Goal: Task Accomplishment & Management: Use online tool/utility

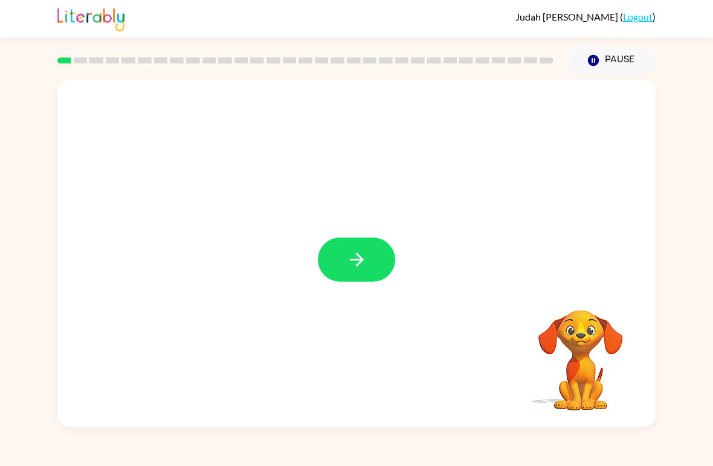
click at [356, 268] on icon "button" at bounding box center [356, 259] width 21 height 21
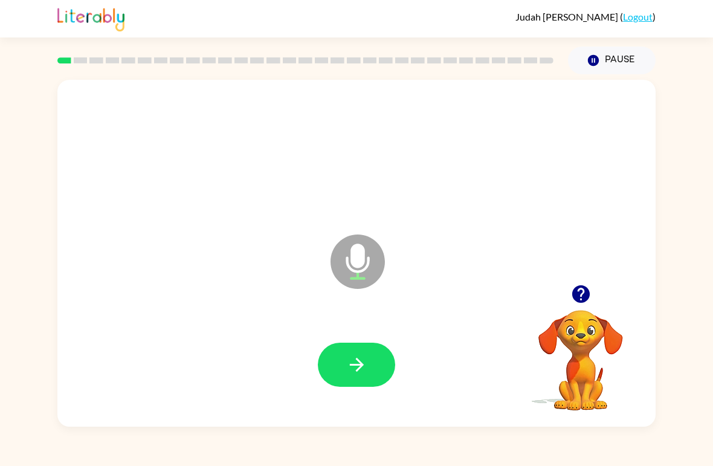
click at [354, 364] on icon "button" at bounding box center [356, 364] width 21 height 21
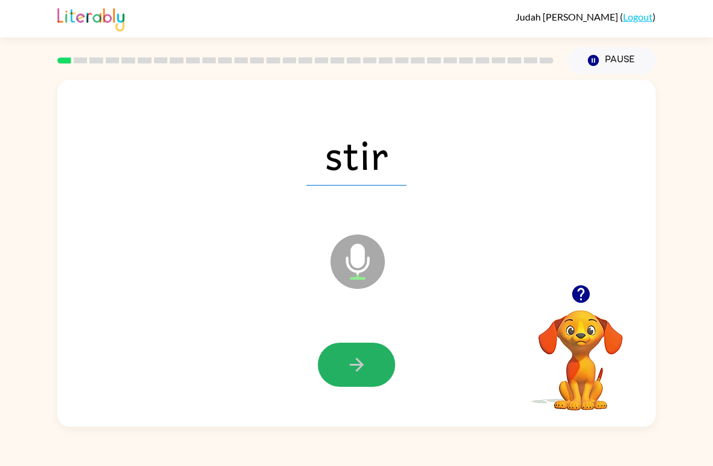
click at [356, 371] on icon "button" at bounding box center [356, 365] width 14 height 14
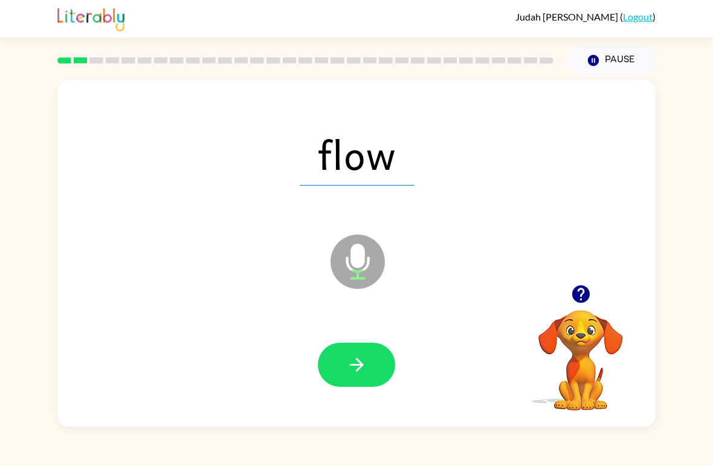
click at [357, 368] on icon "button" at bounding box center [356, 364] width 21 height 21
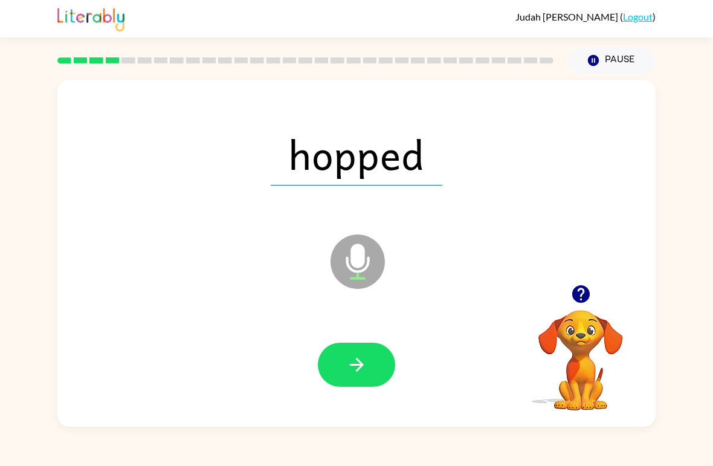
click at [365, 372] on icon "button" at bounding box center [356, 364] width 21 height 21
click at [356, 375] on icon "button" at bounding box center [356, 364] width 21 height 21
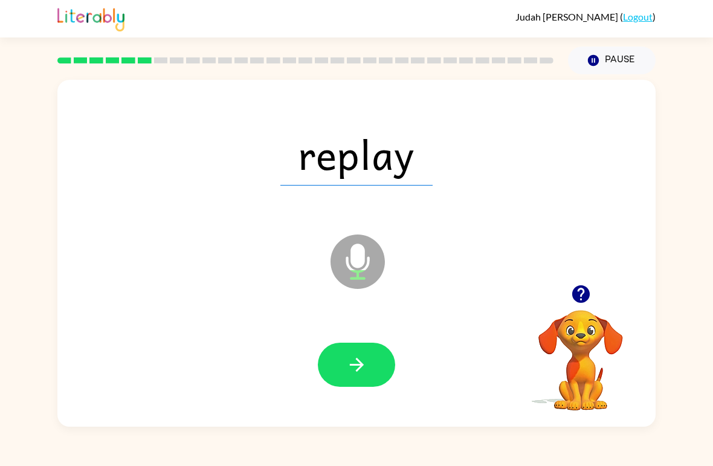
click at [353, 366] on icon "button" at bounding box center [356, 365] width 14 height 14
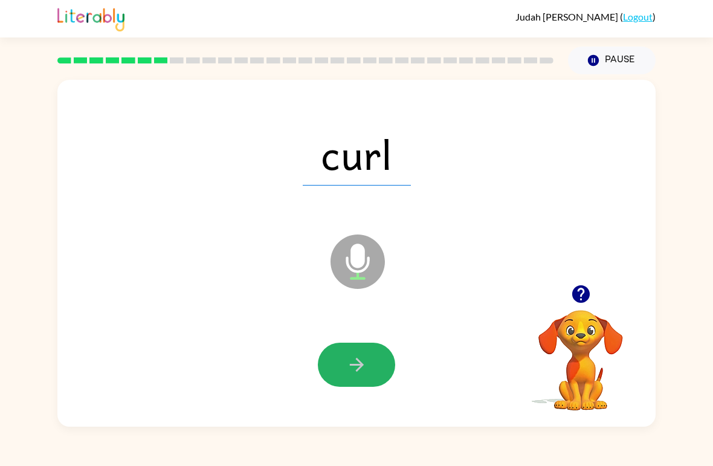
click at [347, 375] on icon "button" at bounding box center [356, 364] width 21 height 21
click at [358, 376] on button "button" at bounding box center [356, 364] width 77 height 44
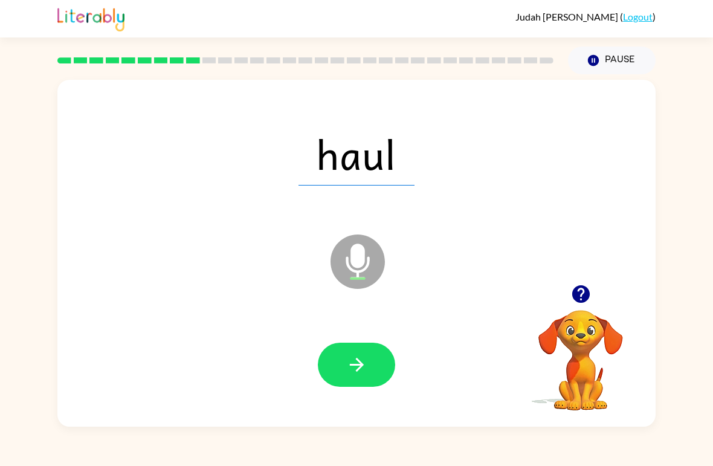
click at [361, 378] on button "button" at bounding box center [356, 364] width 77 height 44
click at [359, 374] on icon "button" at bounding box center [356, 364] width 21 height 21
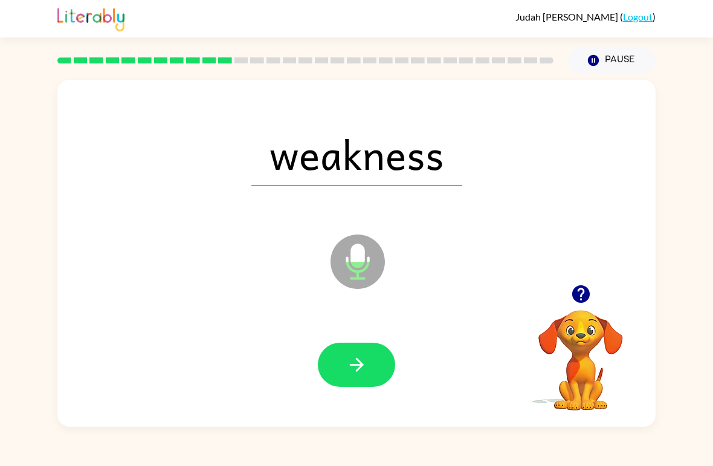
click at [357, 381] on button "button" at bounding box center [356, 364] width 77 height 44
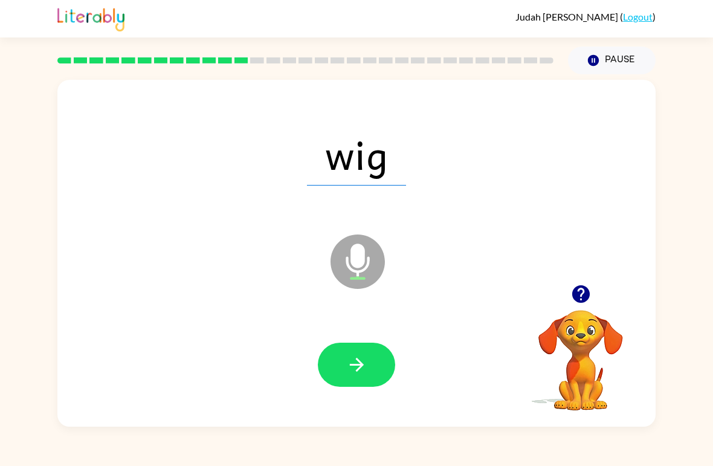
click at [359, 387] on button "button" at bounding box center [356, 364] width 77 height 44
click at [361, 368] on icon "button" at bounding box center [356, 364] width 21 height 21
click at [353, 375] on icon "button" at bounding box center [356, 364] width 21 height 21
click at [352, 379] on button "button" at bounding box center [356, 364] width 77 height 44
click at [350, 375] on icon "button" at bounding box center [356, 364] width 21 height 21
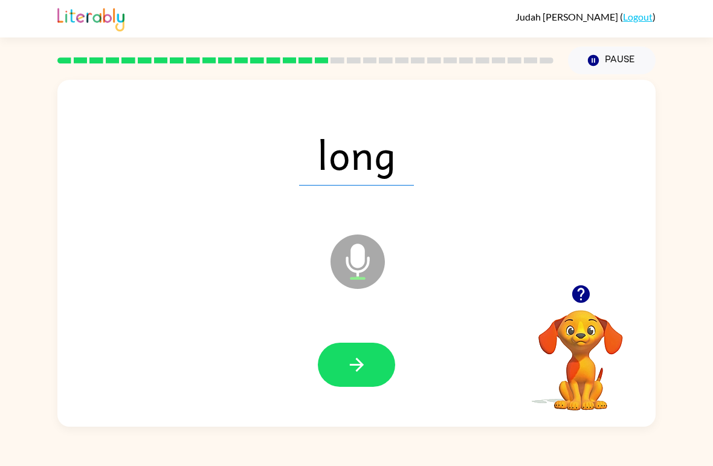
click at [355, 373] on icon "button" at bounding box center [356, 364] width 21 height 21
click at [349, 378] on button "button" at bounding box center [356, 364] width 77 height 44
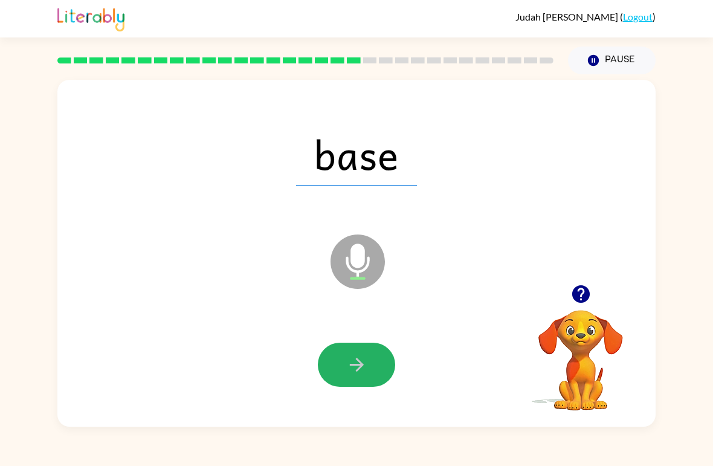
click at [351, 377] on button "button" at bounding box center [356, 364] width 77 height 44
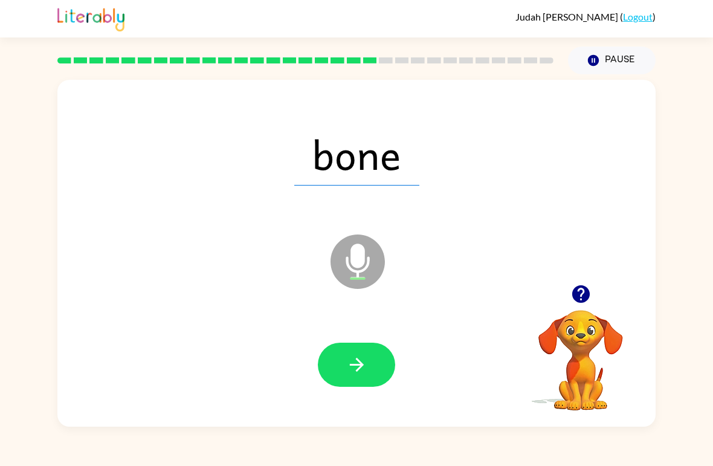
click at [355, 367] on icon "button" at bounding box center [356, 364] width 21 height 21
click at [355, 370] on icon "button" at bounding box center [356, 364] width 21 height 21
click at [362, 379] on button "button" at bounding box center [356, 364] width 77 height 44
click at [352, 379] on button "button" at bounding box center [356, 364] width 77 height 44
click at [352, 381] on button "button" at bounding box center [356, 364] width 77 height 44
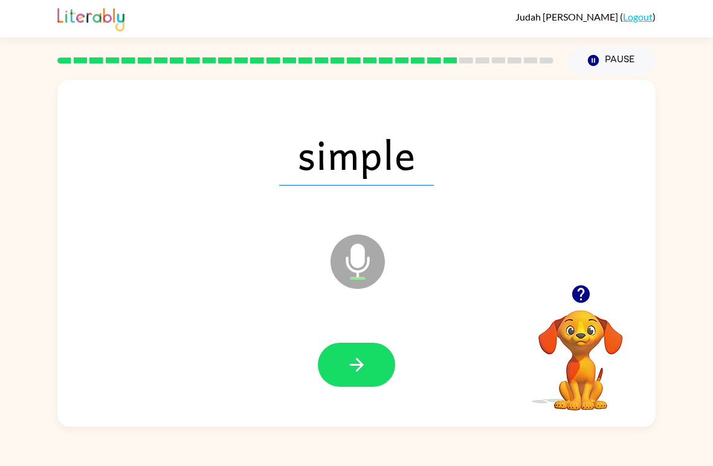
click at [344, 367] on button "button" at bounding box center [356, 364] width 77 height 44
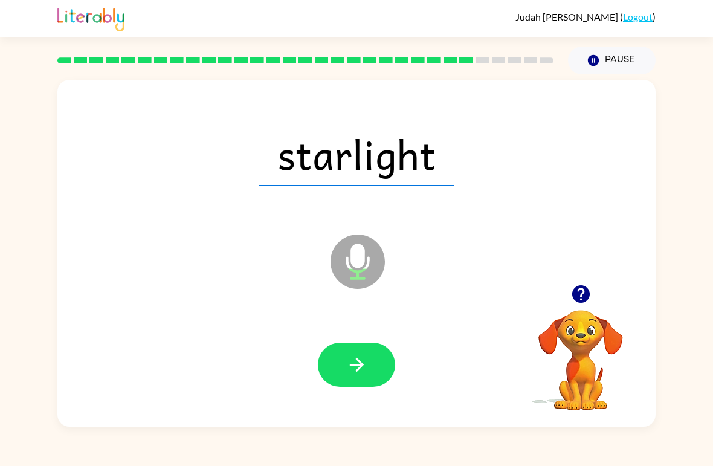
click at [359, 365] on icon "button" at bounding box center [356, 365] width 14 height 14
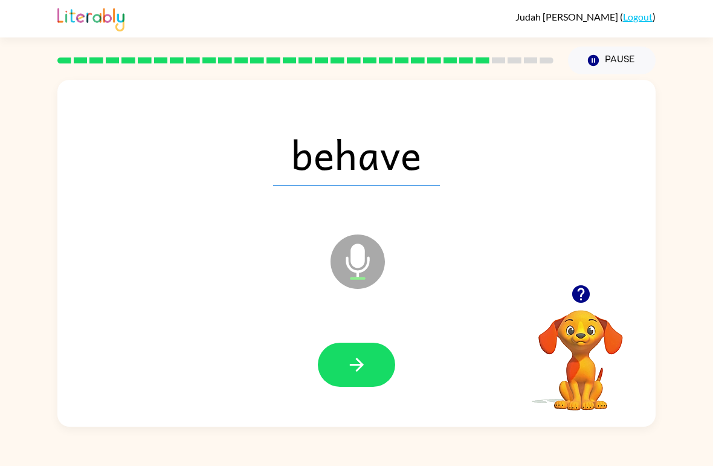
click at [353, 373] on icon "button" at bounding box center [356, 364] width 21 height 21
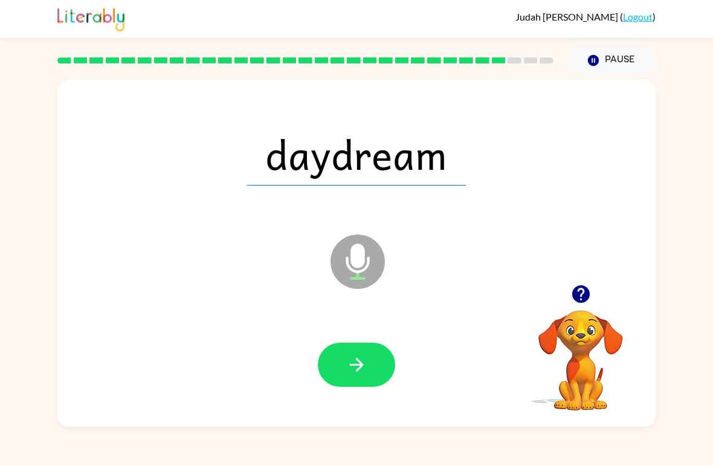
click at [353, 368] on icon "button" at bounding box center [356, 364] width 21 height 21
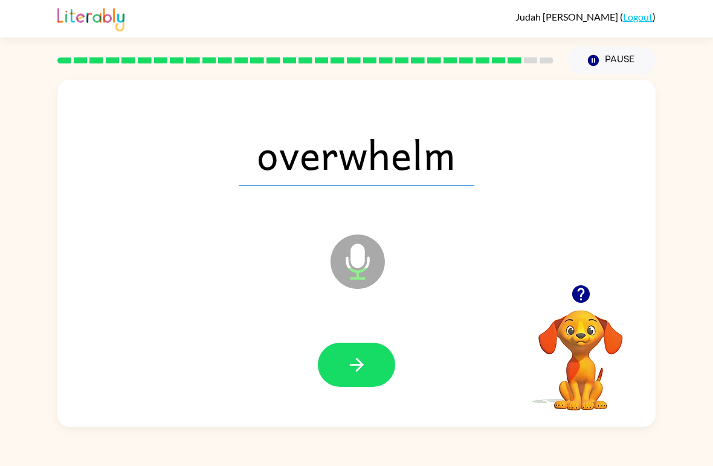
click at [359, 370] on icon "button" at bounding box center [356, 365] width 14 height 14
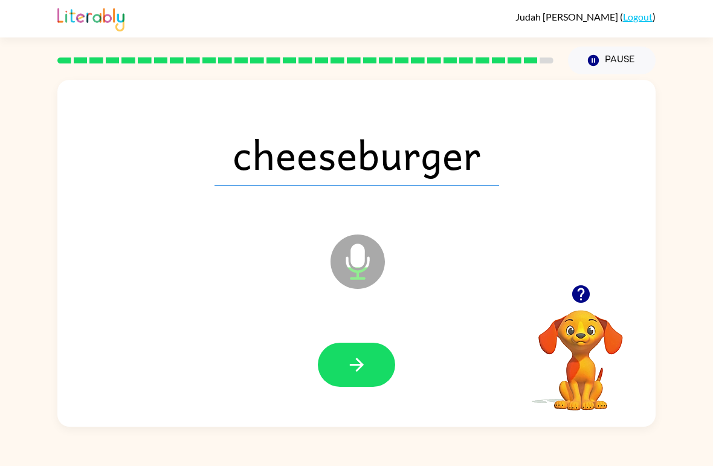
click at [354, 378] on button "button" at bounding box center [356, 364] width 77 height 44
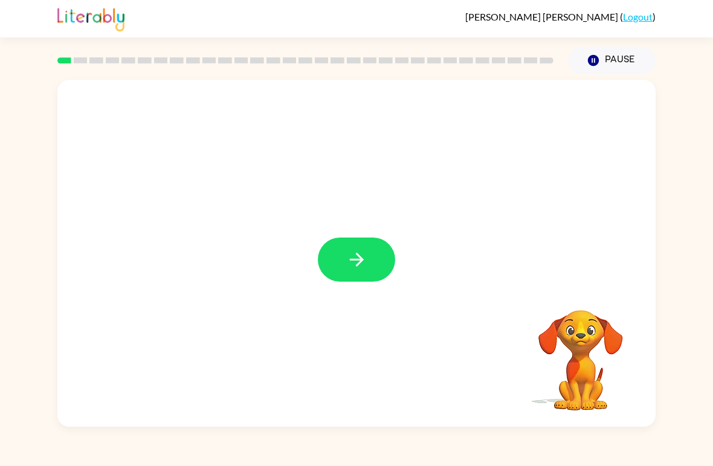
click at [350, 261] on icon "button" at bounding box center [356, 259] width 21 height 21
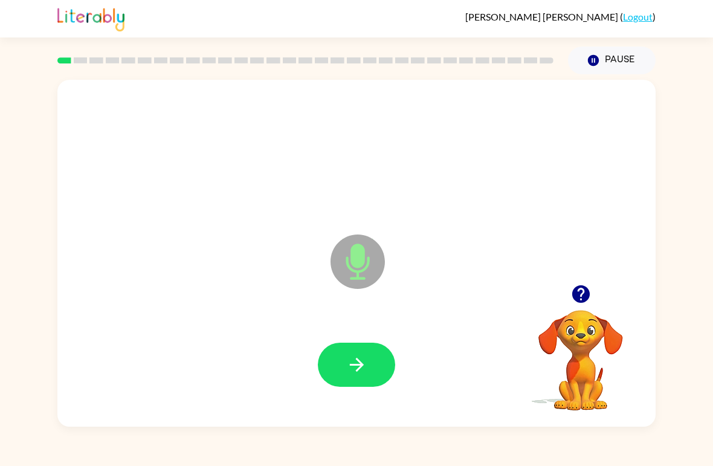
click at [354, 382] on button "button" at bounding box center [356, 364] width 77 height 44
click at [341, 371] on button "button" at bounding box center [356, 364] width 77 height 44
click at [352, 367] on icon "button" at bounding box center [356, 364] width 21 height 21
click at [345, 370] on button "button" at bounding box center [356, 364] width 77 height 44
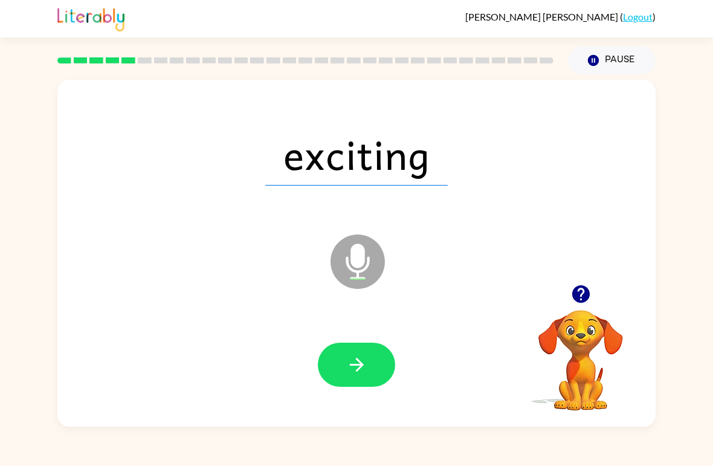
click at [345, 377] on button "button" at bounding box center [356, 364] width 77 height 44
click at [355, 373] on icon "button" at bounding box center [356, 364] width 21 height 21
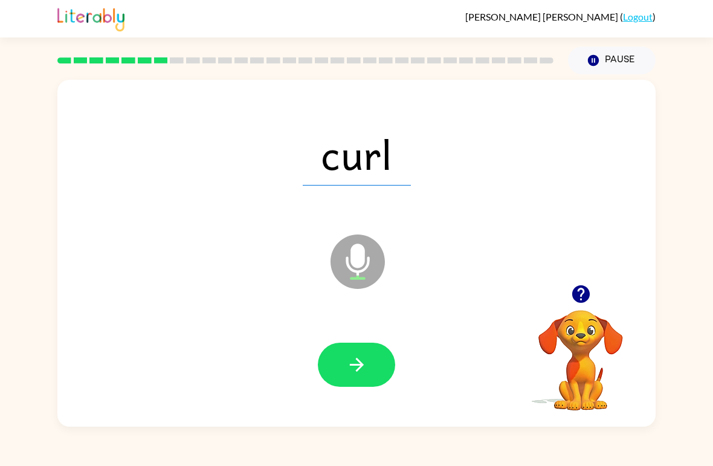
click at [344, 376] on button "button" at bounding box center [356, 364] width 77 height 44
click at [352, 379] on button "button" at bounding box center [356, 364] width 77 height 44
click at [347, 370] on icon "button" at bounding box center [356, 364] width 21 height 21
click at [353, 368] on icon "button" at bounding box center [356, 364] width 21 height 21
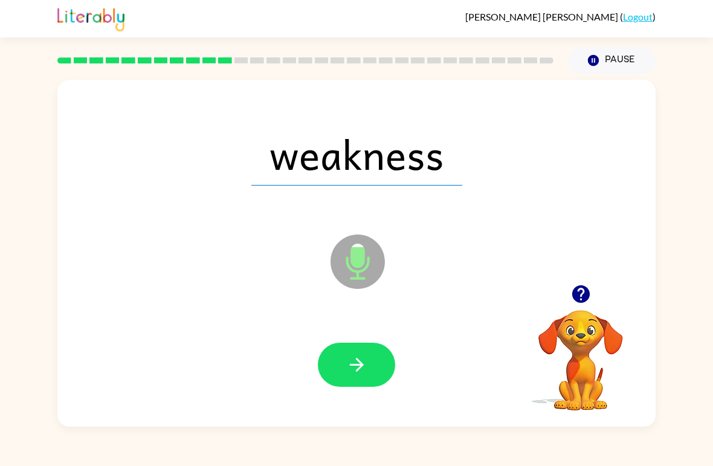
click at [339, 368] on button "button" at bounding box center [356, 364] width 77 height 44
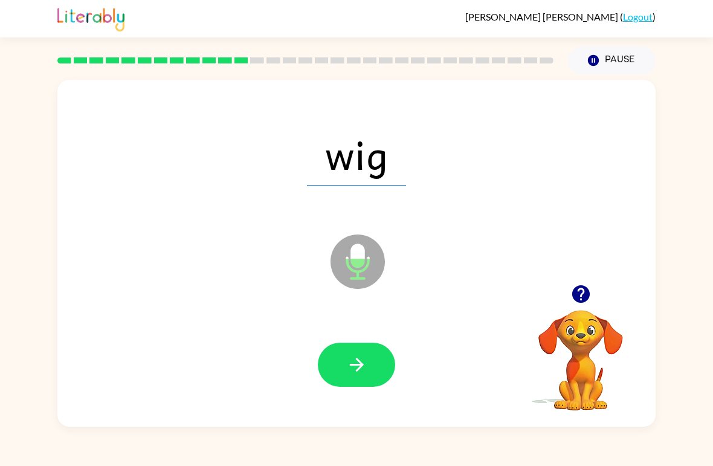
click at [350, 378] on button "button" at bounding box center [356, 364] width 77 height 44
click at [344, 367] on button "button" at bounding box center [356, 364] width 77 height 44
click at [349, 379] on button "button" at bounding box center [356, 364] width 77 height 44
click at [348, 380] on button "button" at bounding box center [356, 364] width 77 height 44
click at [339, 373] on button "button" at bounding box center [356, 364] width 77 height 44
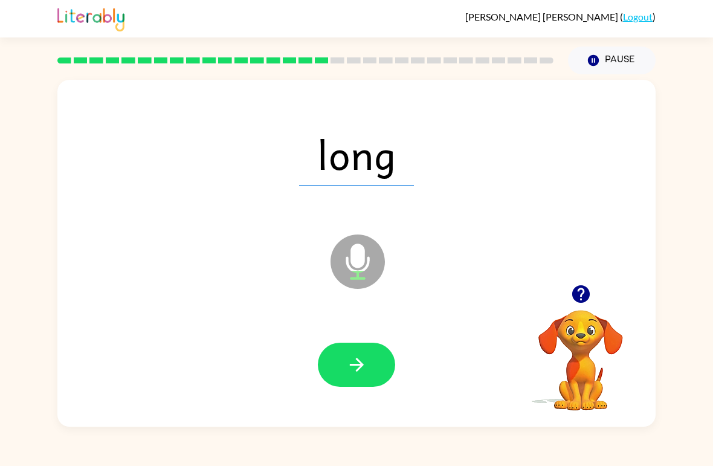
click at [344, 371] on button "button" at bounding box center [356, 364] width 77 height 44
click at [343, 381] on button "button" at bounding box center [356, 364] width 77 height 44
click at [352, 384] on button "button" at bounding box center [356, 364] width 77 height 44
click at [346, 368] on icon "button" at bounding box center [356, 364] width 21 height 21
click at [359, 370] on icon "button" at bounding box center [356, 364] width 21 height 21
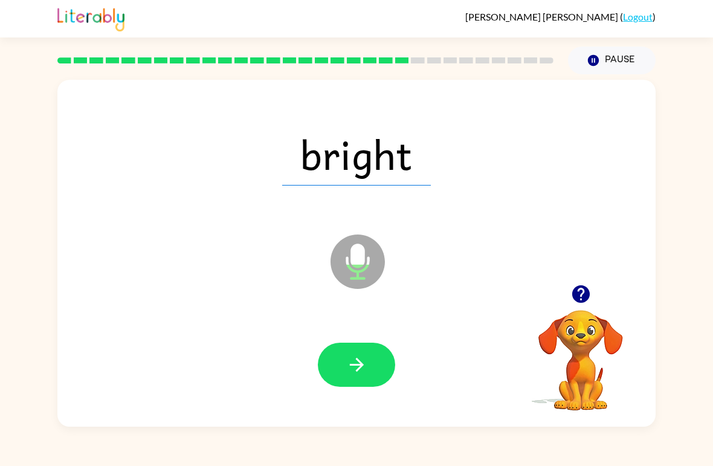
click at [349, 382] on button "button" at bounding box center [356, 364] width 77 height 44
click at [354, 374] on icon "button" at bounding box center [356, 364] width 21 height 21
click at [343, 378] on button "button" at bounding box center [356, 364] width 77 height 44
click at [342, 376] on button "button" at bounding box center [356, 364] width 77 height 44
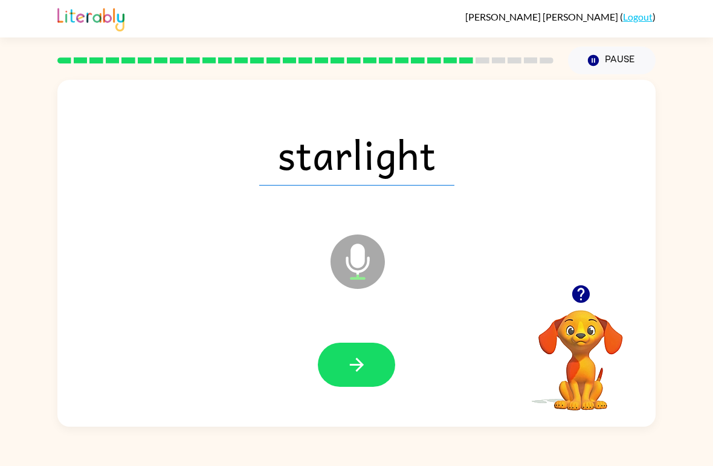
click at [353, 365] on icon "button" at bounding box center [356, 365] width 14 height 14
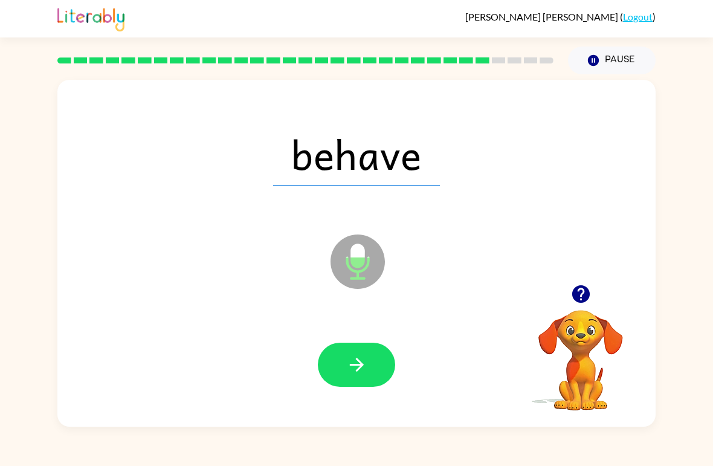
click at [351, 373] on icon "button" at bounding box center [356, 364] width 21 height 21
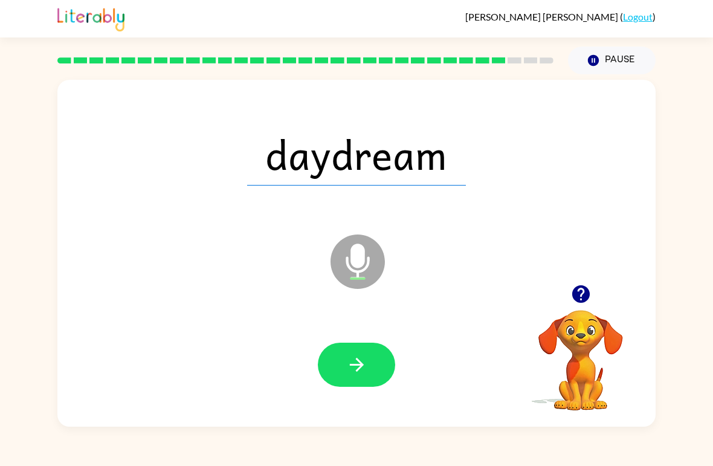
click at [352, 370] on icon "button" at bounding box center [356, 364] width 21 height 21
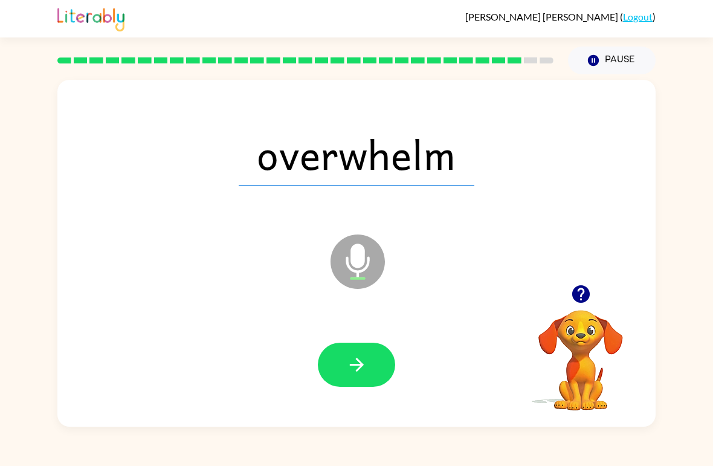
click at [344, 370] on button "button" at bounding box center [356, 364] width 77 height 44
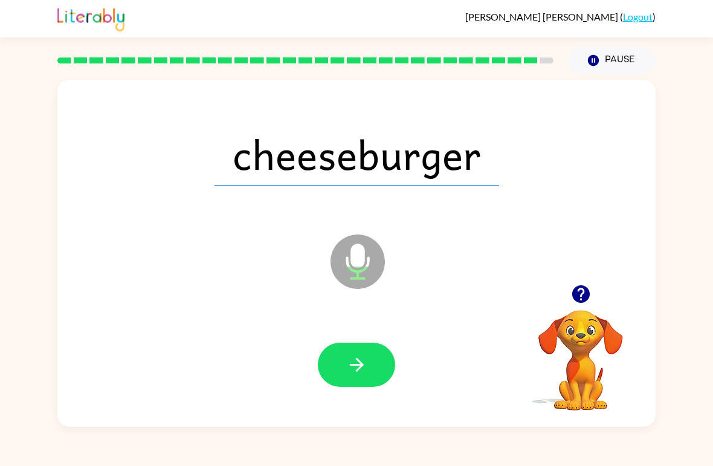
click at [342, 365] on button "button" at bounding box center [356, 364] width 77 height 44
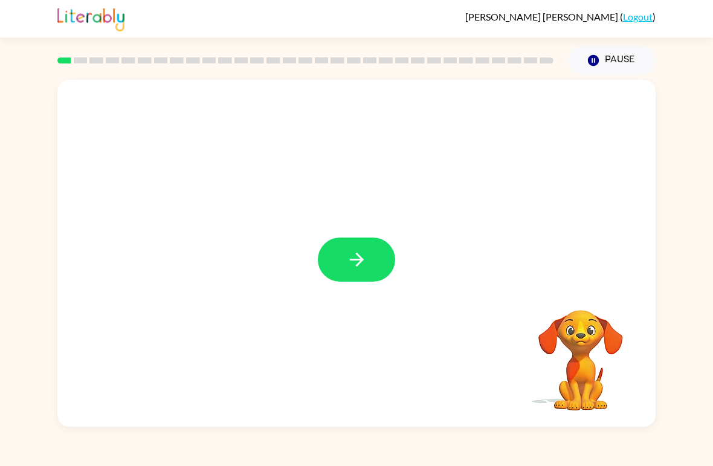
click at [361, 262] on icon "button" at bounding box center [356, 259] width 14 height 14
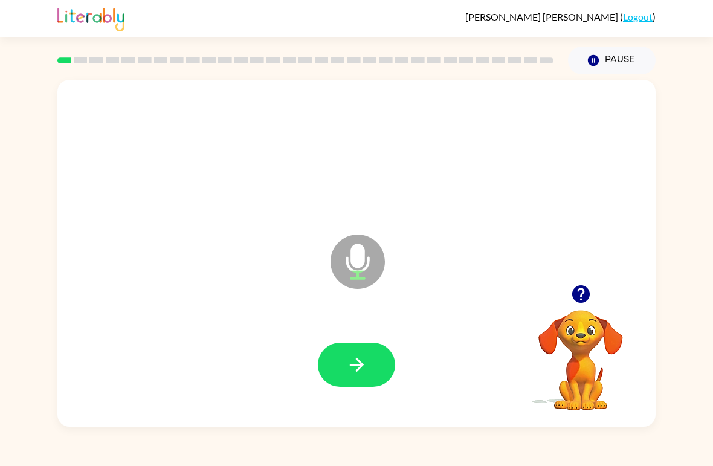
click at [371, 364] on button "button" at bounding box center [356, 364] width 77 height 44
click at [362, 362] on icon "button" at bounding box center [356, 364] width 21 height 21
click at [349, 350] on button "button" at bounding box center [356, 364] width 77 height 44
click at [355, 368] on icon "button" at bounding box center [356, 364] width 21 height 21
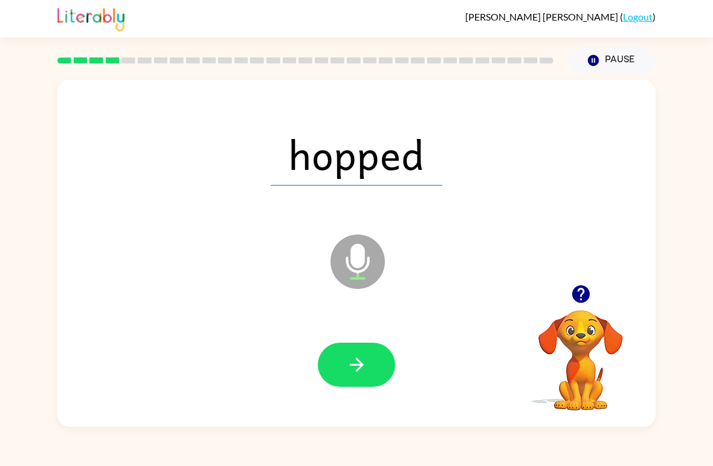
click at [365, 374] on icon "button" at bounding box center [356, 364] width 21 height 21
click at [359, 361] on icon "button" at bounding box center [356, 365] width 14 height 14
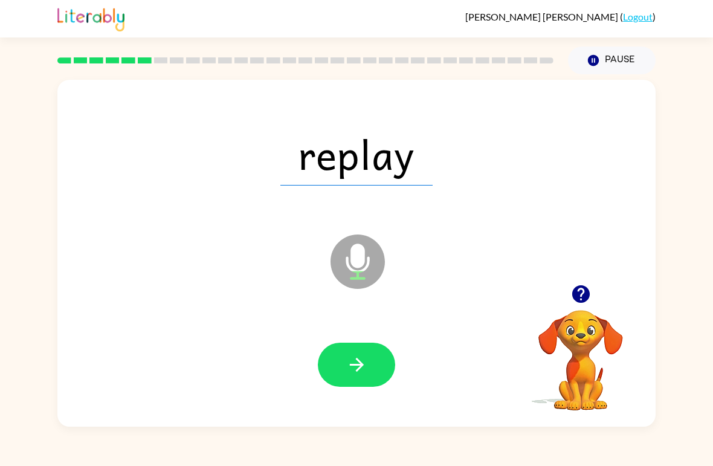
click at [349, 365] on icon "button" at bounding box center [356, 364] width 21 height 21
click at [356, 373] on icon "button" at bounding box center [356, 364] width 21 height 21
click at [360, 356] on icon "button" at bounding box center [356, 364] width 21 height 21
click at [356, 356] on icon "button" at bounding box center [356, 364] width 21 height 21
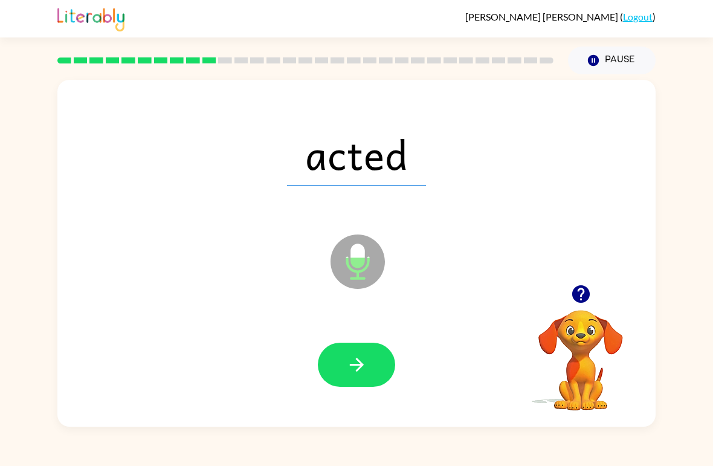
click at [360, 367] on icon "button" at bounding box center [356, 365] width 14 height 14
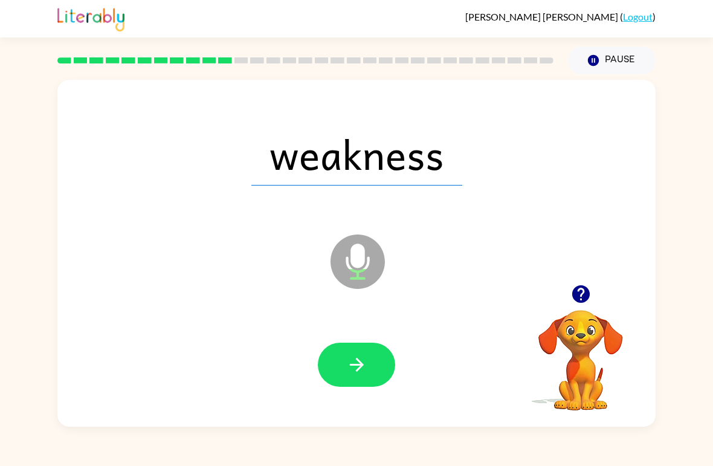
click at [362, 370] on icon "button" at bounding box center [356, 364] width 21 height 21
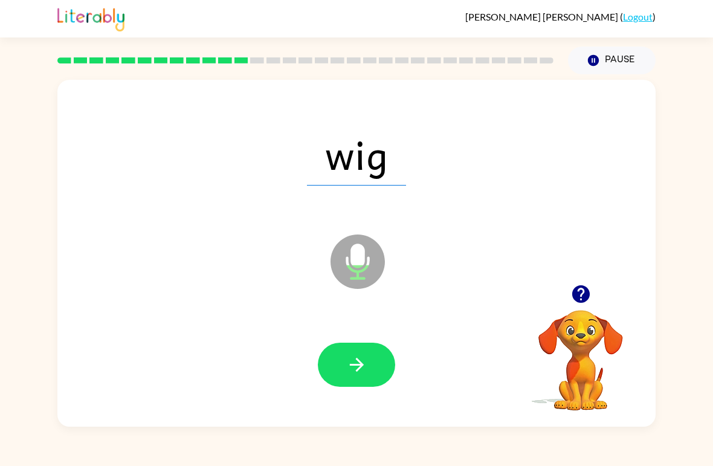
click at [341, 377] on button "button" at bounding box center [356, 364] width 77 height 44
click at [355, 365] on icon "button" at bounding box center [356, 365] width 14 height 14
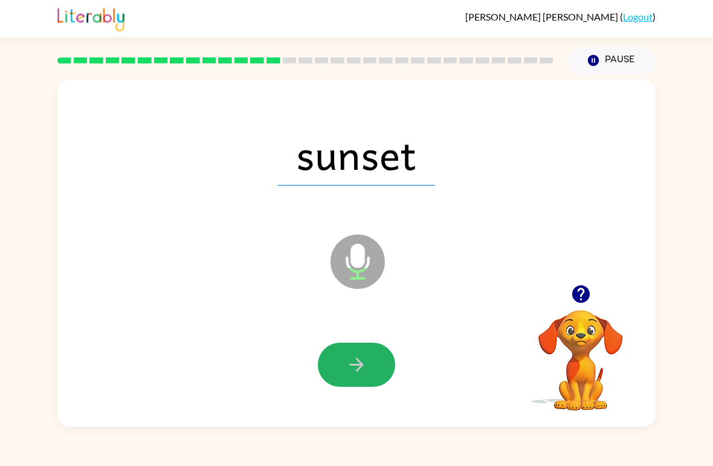
click at [359, 354] on button "button" at bounding box center [356, 364] width 77 height 44
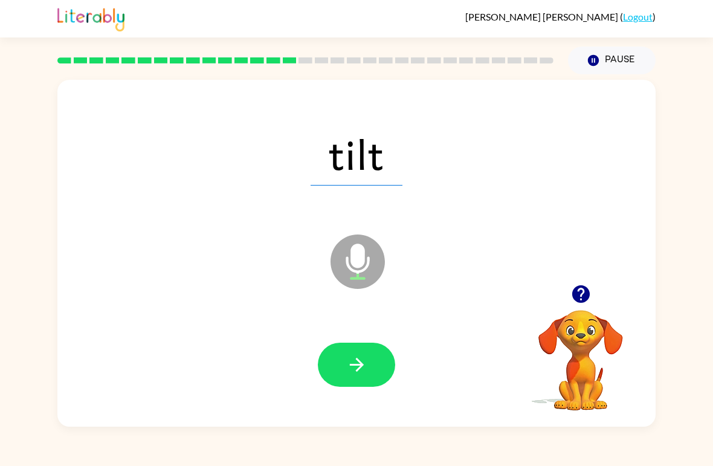
click at [352, 371] on icon "button" at bounding box center [356, 364] width 21 height 21
click at [356, 364] on icon "button" at bounding box center [356, 364] width 21 height 21
click at [349, 365] on icon "button" at bounding box center [356, 364] width 21 height 21
click at [356, 362] on icon "button" at bounding box center [356, 364] width 21 height 21
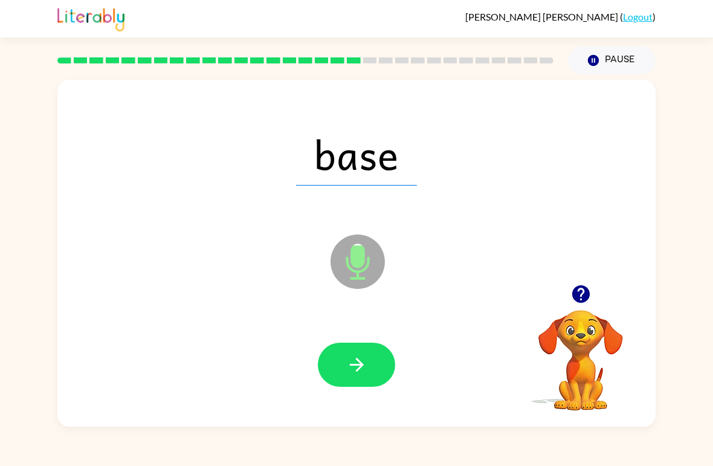
click at [363, 362] on icon "button" at bounding box center [356, 364] width 21 height 21
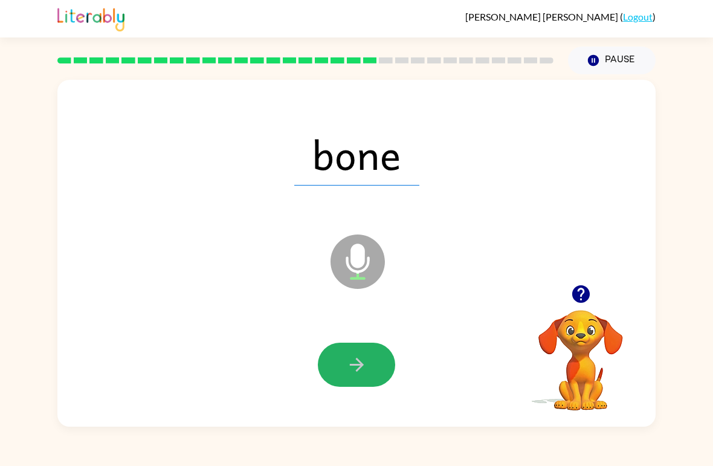
click at [352, 375] on icon "button" at bounding box center [356, 364] width 21 height 21
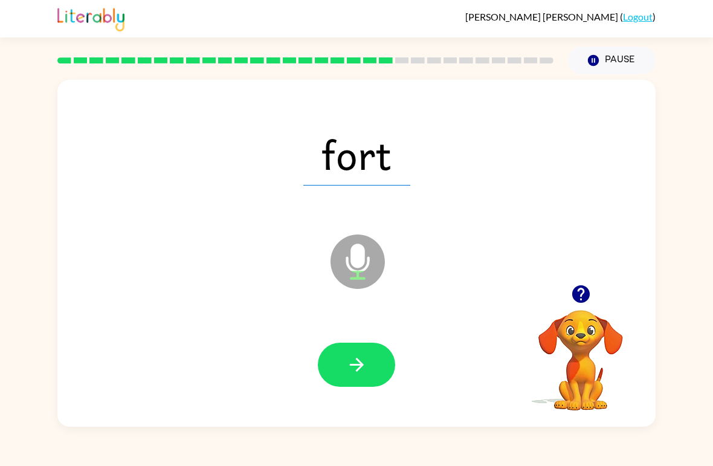
click at [364, 358] on icon "button" at bounding box center [356, 364] width 21 height 21
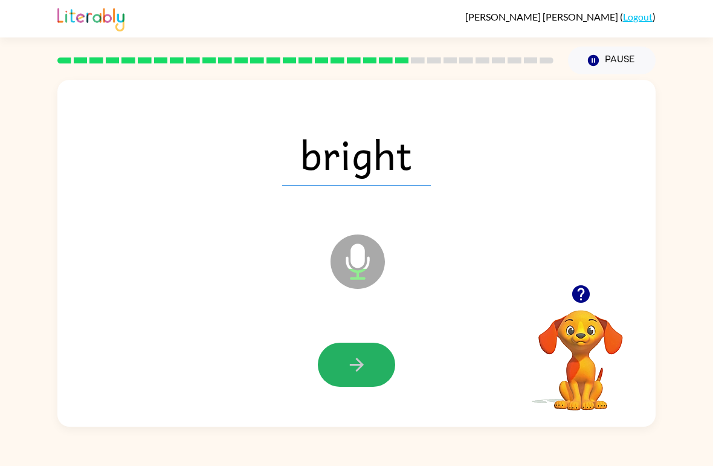
click at [350, 353] on button "button" at bounding box center [356, 364] width 77 height 44
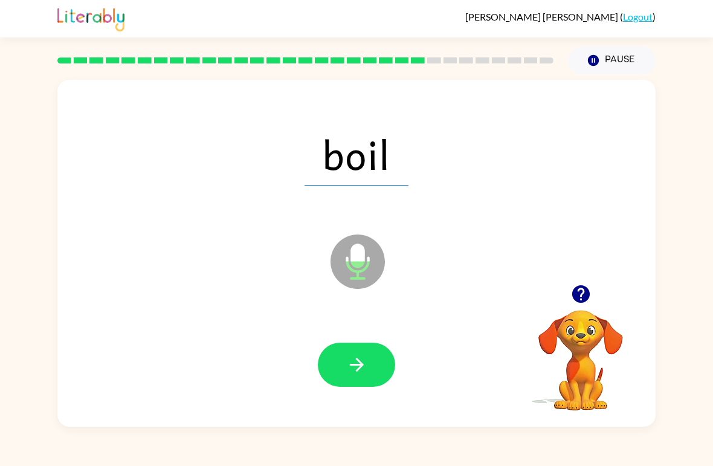
click at [366, 370] on icon "button" at bounding box center [356, 364] width 21 height 21
click at [349, 385] on button "button" at bounding box center [356, 364] width 77 height 44
click at [356, 366] on icon "button" at bounding box center [356, 365] width 14 height 14
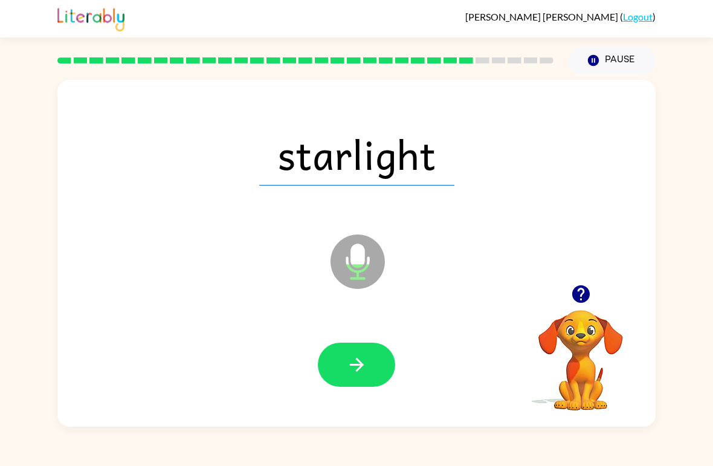
click at [353, 359] on icon "button" at bounding box center [356, 364] width 21 height 21
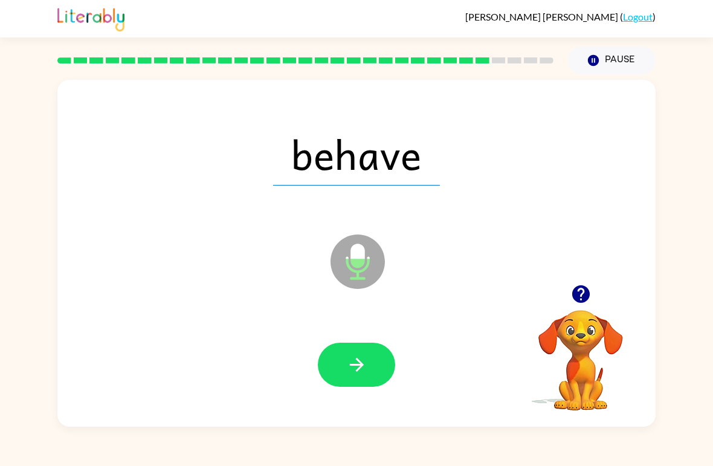
click at [364, 365] on icon "button" at bounding box center [356, 364] width 21 height 21
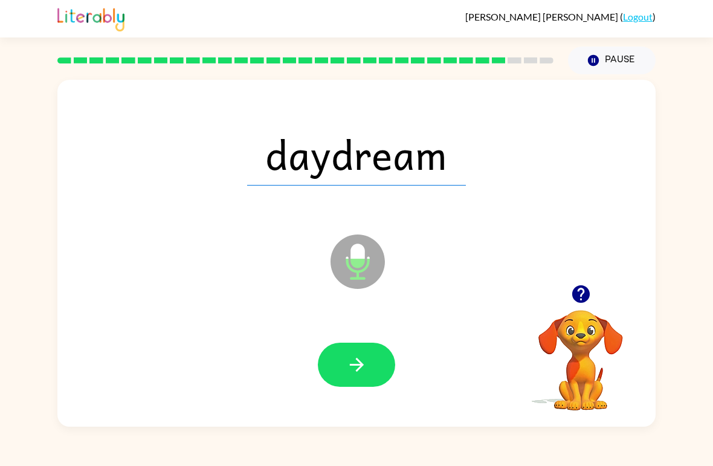
click at [362, 367] on icon "button" at bounding box center [356, 365] width 14 height 14
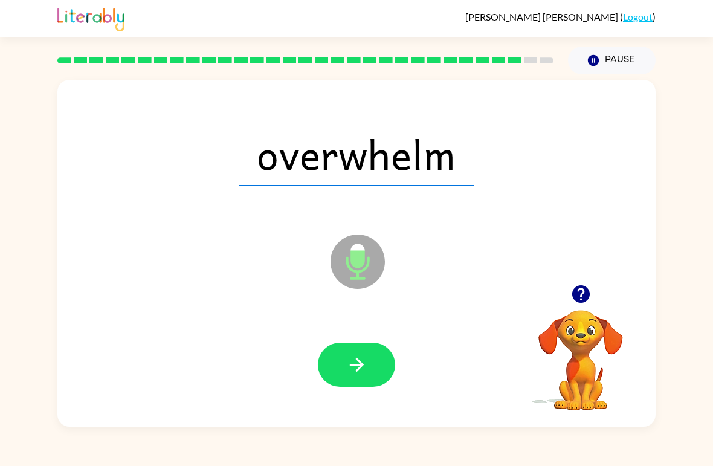
click at [352, 382] on button "button" at bounding box center [356, 364] width 77 height 44
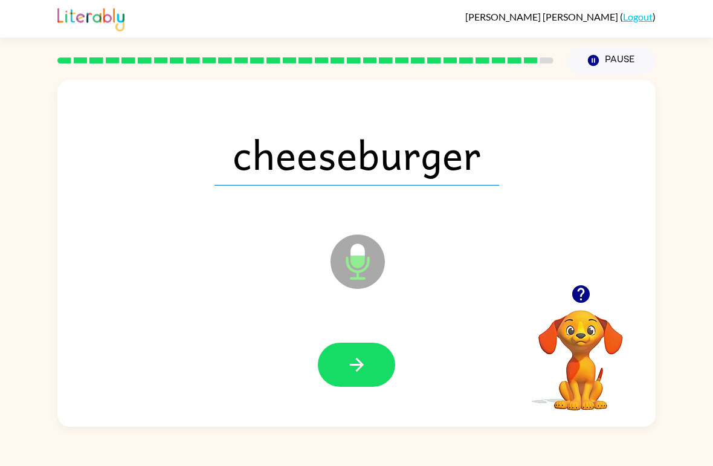
click at [358, 365] on icon "button" at bounding box center [356, 365] width 14 height 14
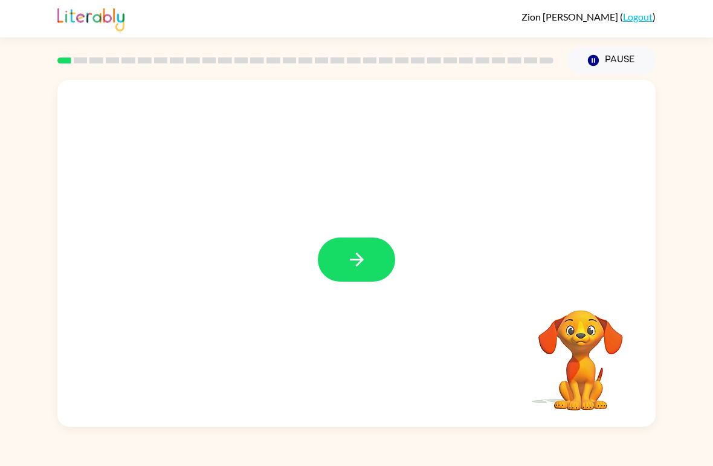
click at [357, 233] on div at bounding box center [356, 253] width 598 height 347
click at [363, 263] on icon "button" at bounding box center [356, 259] width 21 height 21
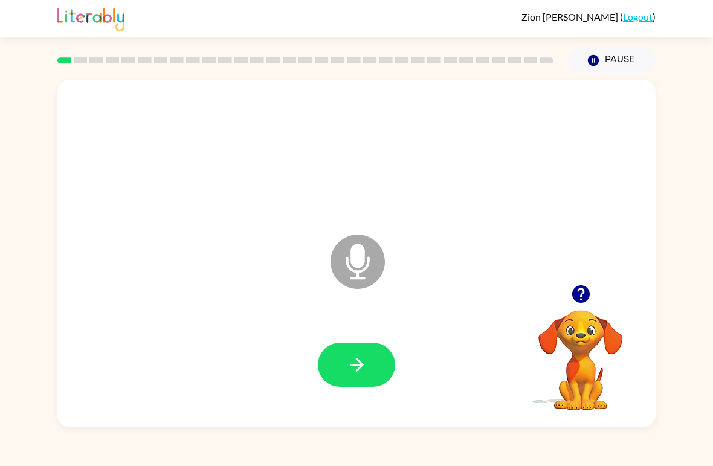
click at [371, 374] on button "button" at bounding box center [356, 364] width 77 height 44
click at [373, 365] on button "button" at bounding box center [356, 364] width 77 height 44
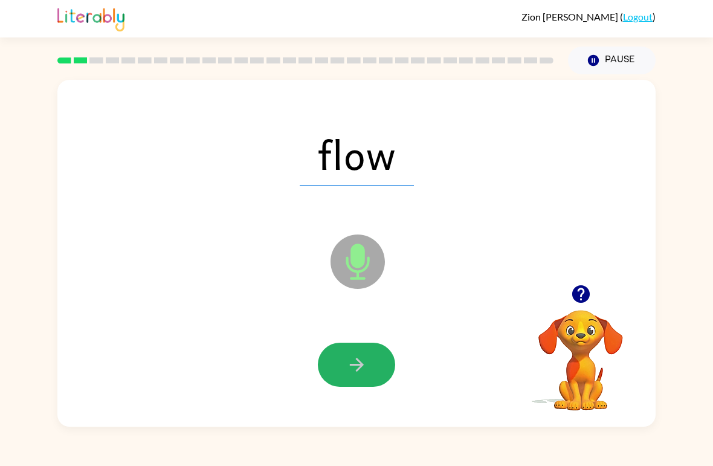
click at [358, 355] on icon "button" at bounding box center [356, 364] width 21 height 21
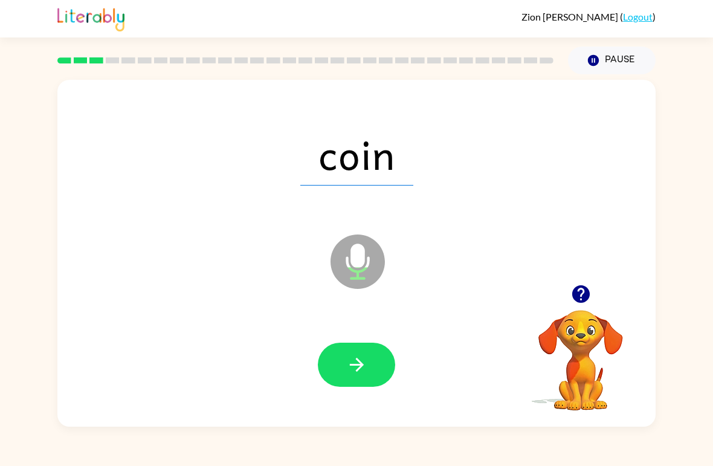
click at [352, 361] on icon "button" at bounding box center [356, 364] width 21 height 21
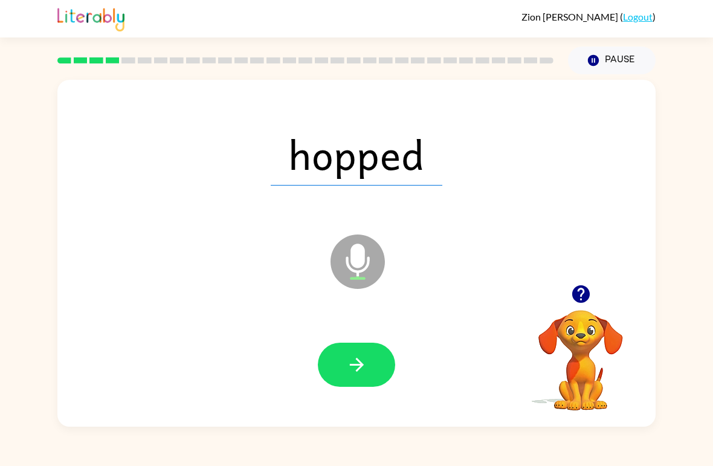
click at [361, 381] on button "button" at bounding box center [356, 364] width 77 height 44
click at [374, 371] on button "button" at bounding box center [356, 364] width 77 height 44
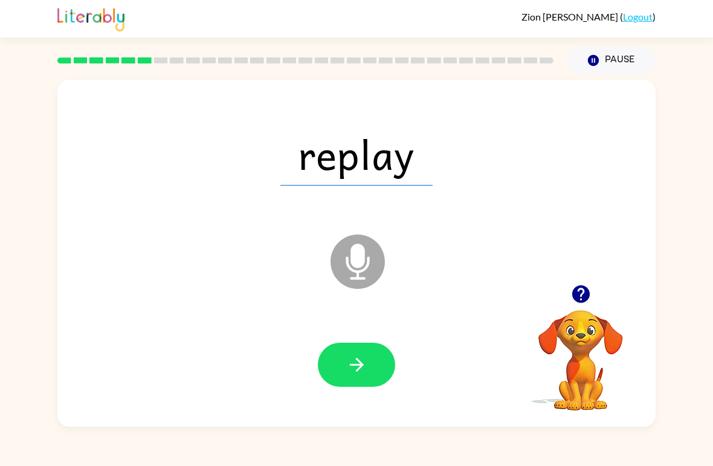
click at [361, 363] on icon "button" at bounding box center [356, 365] width 14 height 14
click at [372, 369] on button "button" at bounding box center [356, 364] width 77 height 44
click at [362, 365] on icon "button" at bounding box center [356, 365] width 14 height 14
click at [386, 365] on button "button" at bounding box center [356, 364] width 77 height 44
click at [359, 378] on button "button" at bounding box center [356, 364] width 77 height 44
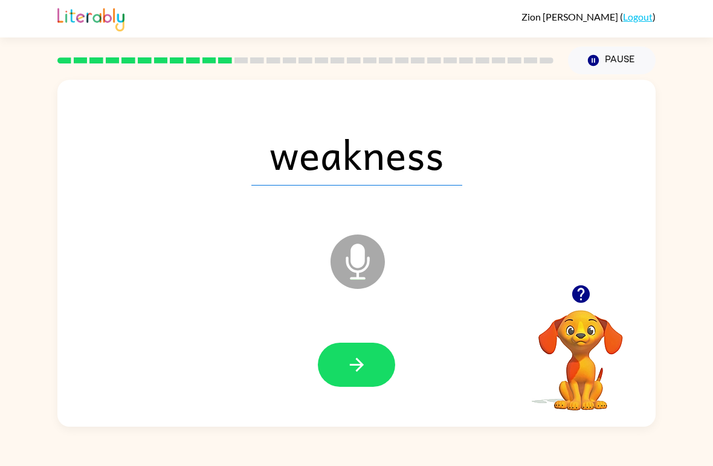
click at [342, 398] on div at bounding box center [356, 365] width 574 height 100
click at [367, 376] on button "button" at bounding box center [356, 364] width 77 height 44
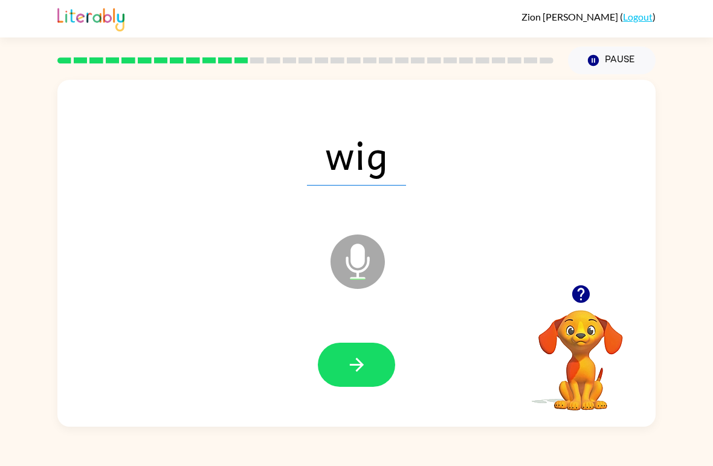
click at [385, 375] on button "button" at bounding box center [356, 364] width 77 height 44
click at [355, 369] on icon "button" at bounding box center [356, 364] width 21 height 21
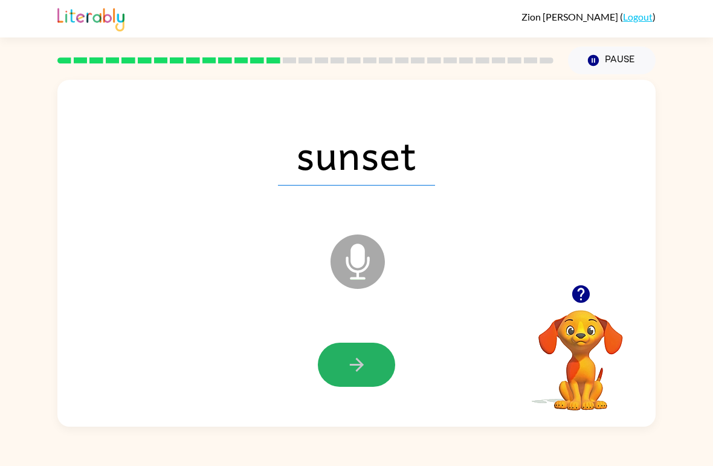
click at [348, 380] on button "button" at bounding box center [356, 364] width 77 height 44
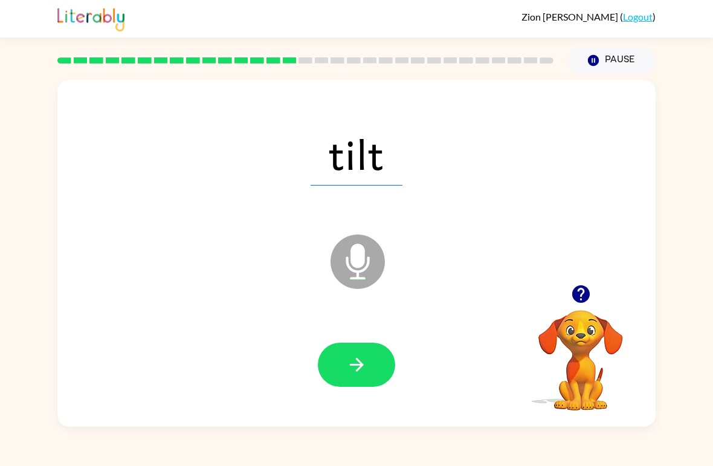
click at [332, 381] on button "button" at bounding box center [356, 364] width 77 height 44
click at [358, 381] on button "button" at bounding box center [356, 364] width 77 height 44
click at [383, 371] on button "button" at bounding box center [356, 364] width 77 height 44
click at [362, 365] on icon "button" at bounding box center [356, 365] width 14 height 14
click at [371, 374] on button "button" at bounding box center [356, 364] width 77 height 44
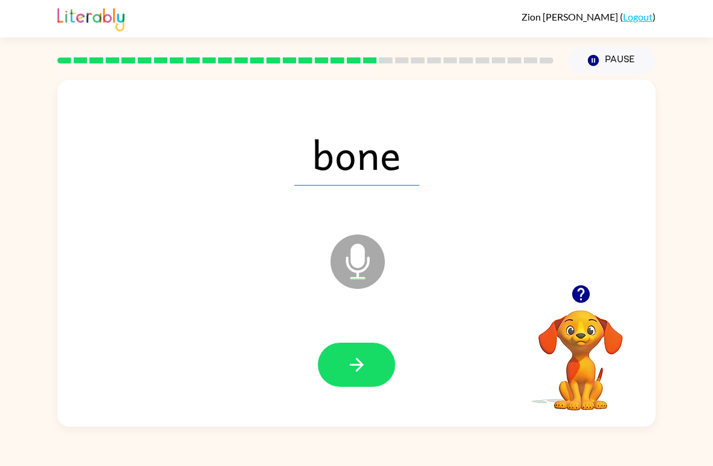
click at [355, 364] on icon "button" at bounding box center [356, 364] width 21 height 21
click at [369, 373] on button "button" at bounding box center [356, 364] width 77 height 44
click at [377, 372] on button "button" at bounding box center [356, 364] width 77 height 44
click at [362, 379] on button "button" at bounding box center [356, 364] width 77 height 44
click at [373, 374] on button "button" at bounding box center [356, 364] width 77 height 44
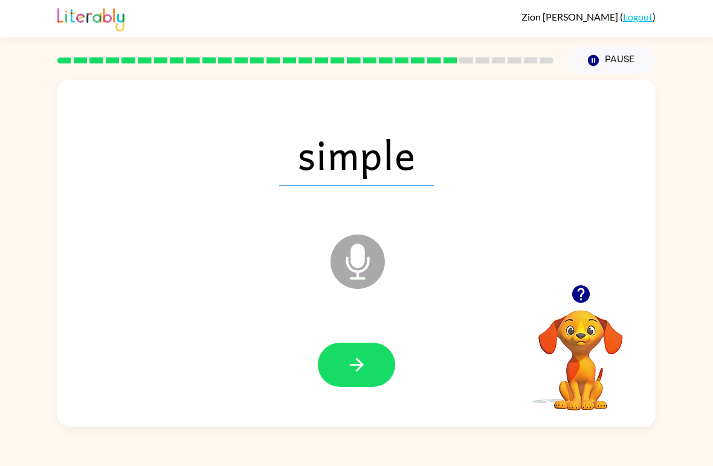
click at [375, 387] on button "button" at bounding box center [356, 364] width 77 height 44
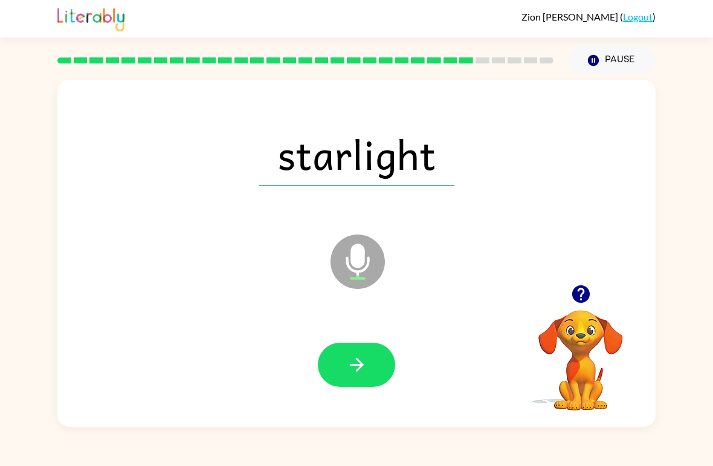
click at [357, 396] on div at bounding box center [356, 365] width 574 height 100
click at [375, 374] on button "button" at bounding box center [356, 364] width 77 height 44
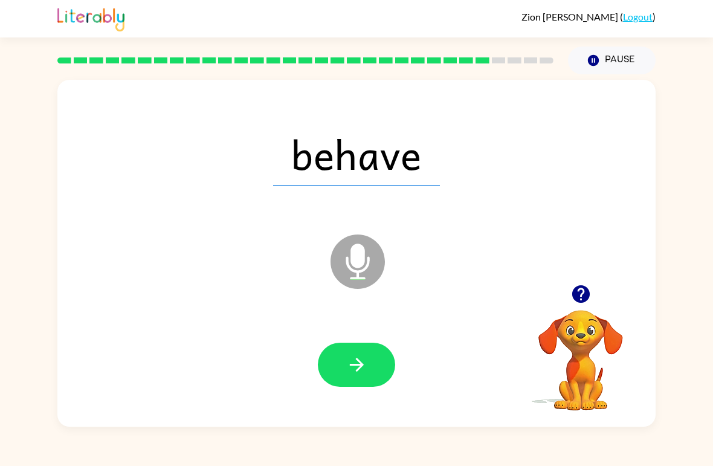
click at [368, 371] on button "button" at bounding box center [356, 364] width 77 height 44
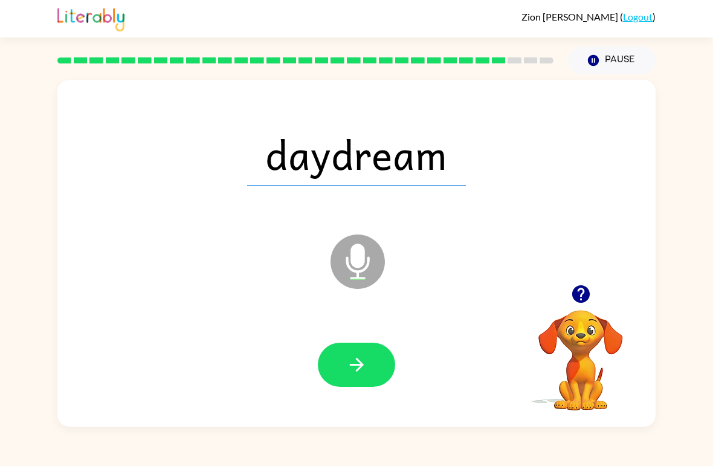
click at [350, 394] on div at bounding box center [356, 365] width 574 height 100
click at [367, 347] on button "button" at bounding box center [356, 364] width 77 height 44
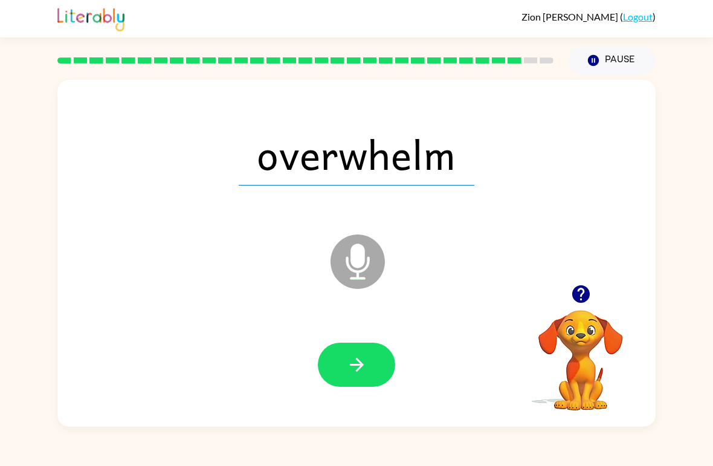
click at [343, 404] on div at bounding box center [356, 365] width 574 height 100
click at [370, 375] on button "button" at bounding box center [356, 364] width 77 height 44
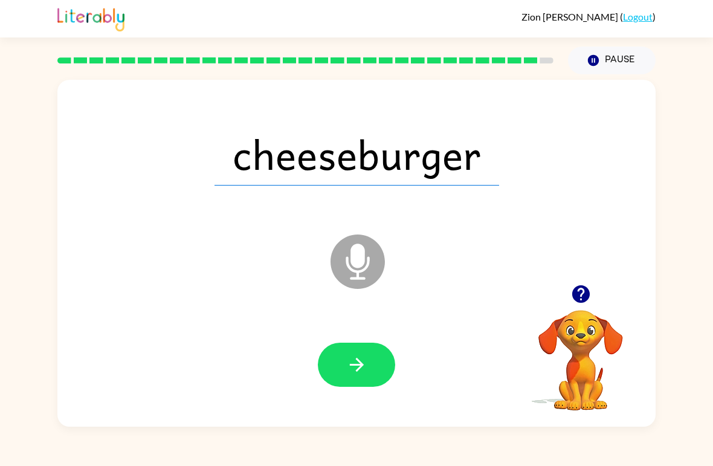
click at [370, 364] on button "button" at bounding box center [356, 364] width 77 height 44
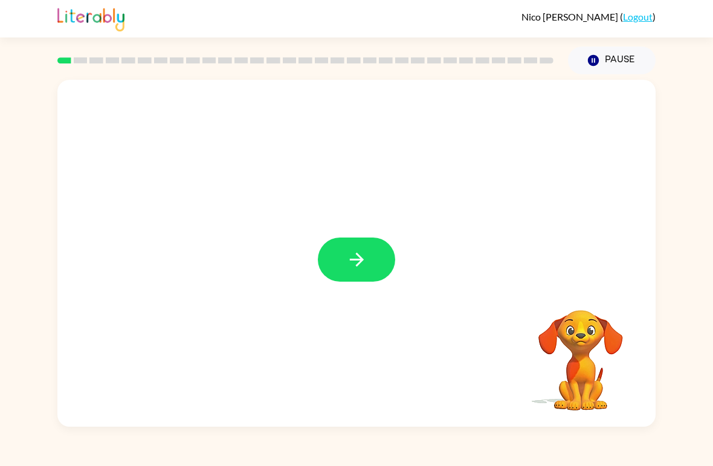
click at [351, 254] on icon "button" at bounding box center [356, 259] width 21 height 21
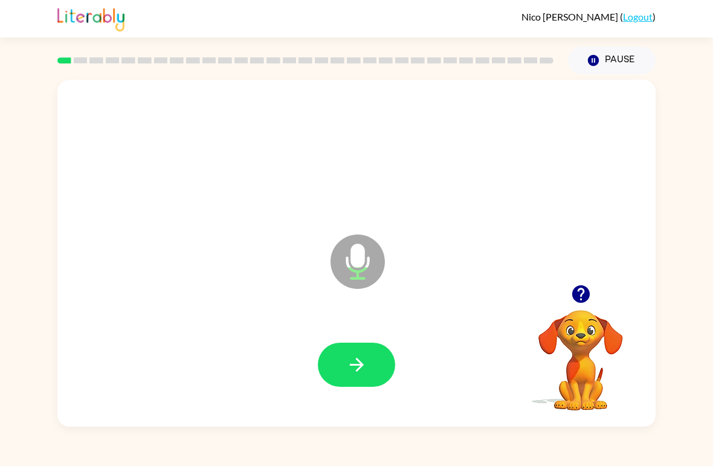
click at [347, 376] on button "button" at bounding box center [356, 364] width 77 height 44
click at [353, 346] on button "button" at bounding box center [356, 364] width 77 height 44
click at [352, 366] on icon "button" at bounding box center [356, 365] width 14 height 14
click at [361, 362] on icon "button" at bounding box center [356, 364] width 21 height 21
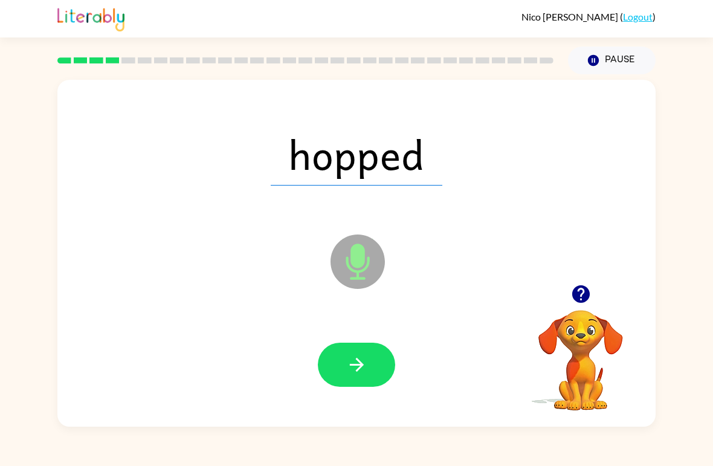
click at [362, 354] on button "button" at bounding box center [356, 364] width 77 height 44
click at [365, 363] on icon "button" at bounding box center [356, 364] width 21 height 21
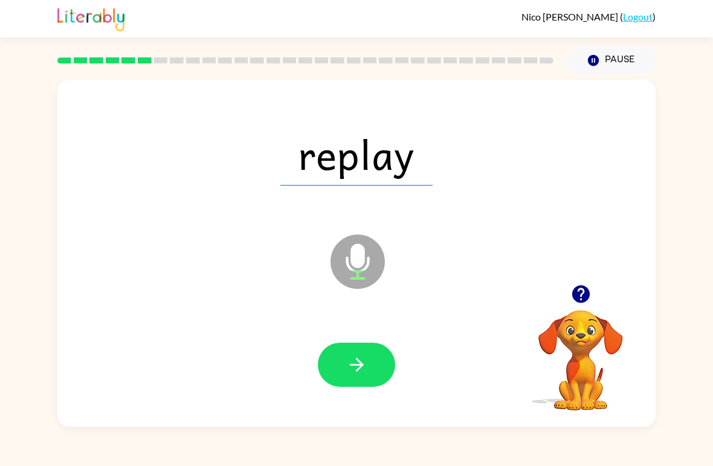
click at [352, 368] on icon "button" at bounding box center [356, 364] width 21 height 21
click at [347, 364] on icon "button" at bounding box center [356, 364] width 21 height 21
click at [354, 353] on button "button" at bounding box center [356, 364] width 77 height 44
click at [352, 362] on icon "button" at bounding box center [356, 364] width 21 height 21
click at [333, 337] on div at bounding box center [356, 365] width 574 height 100
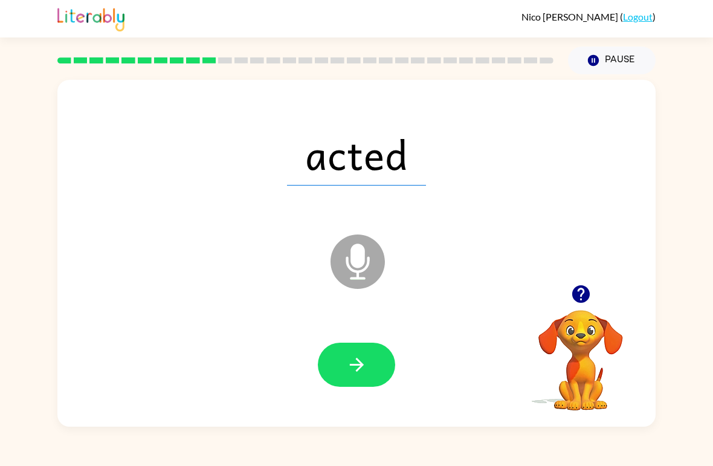
click at [352, 362] on icon "button" at bounding box center [356, 364] width 21 height 21
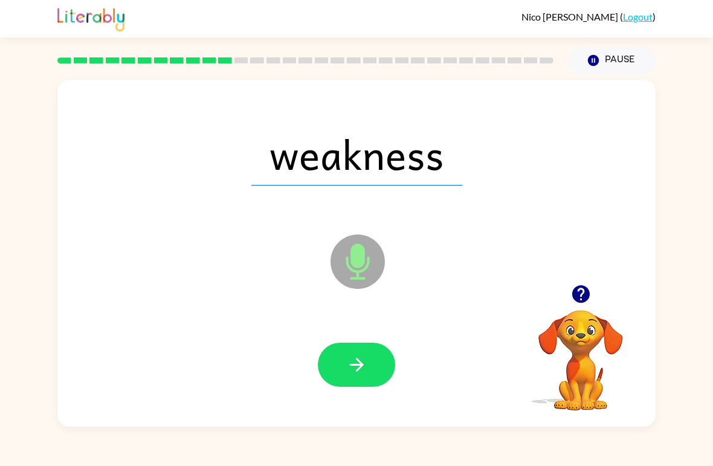
click at [341, 350] on button "button" at bounding box center [356, 364] width 77 height 44
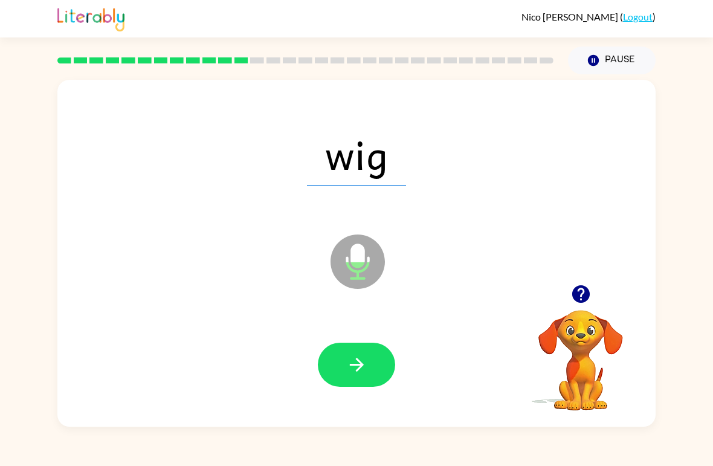
click at [356, 350] on button "button" at bounding box center [356, 364] width 77 height 44
click at [353, 364] on icon "button" at bounding box center [356, 364] width 21 height 21
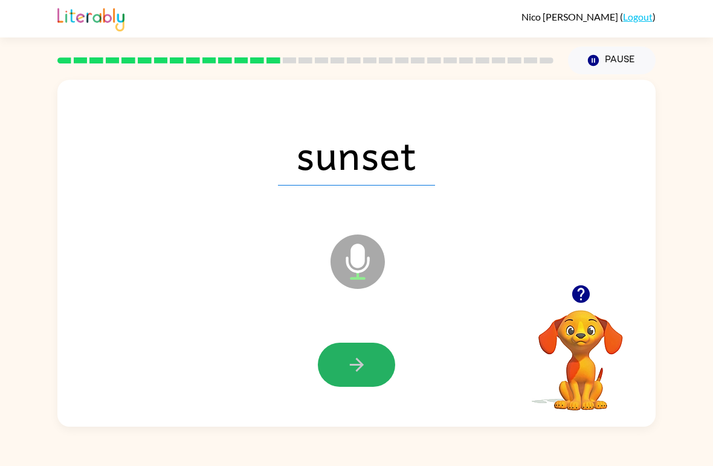
click at [349, 359] on icon "button" at bounding box center [356, 364] width 21 height 21
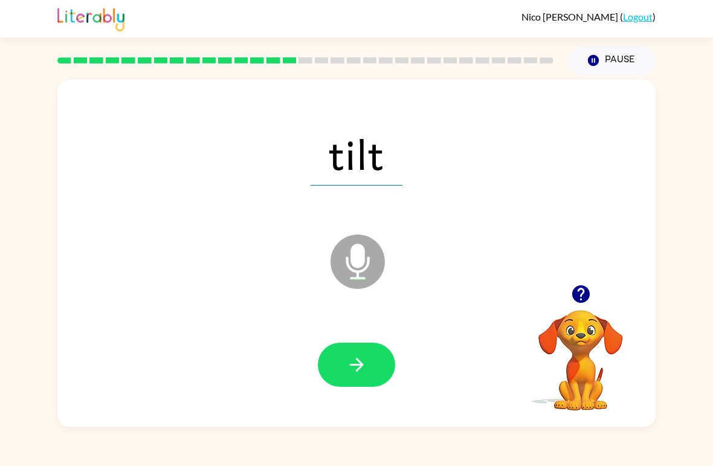
click at [334, 364] on button "button" at bounding box center [356, 364] width 77 height 44
click at [352, 357] on icon "button" at bounding box center [356, 364] width 21 height 21
click at [350, 364] on icon "button" at bounding box center [356, 364] width 21 height 21
click at [368, 360] on button "button" at bounding box center [356, 364] width 77 height 44
click at [349, 373] on icon "button" at bounding box center [356, 364] width 21 height 21
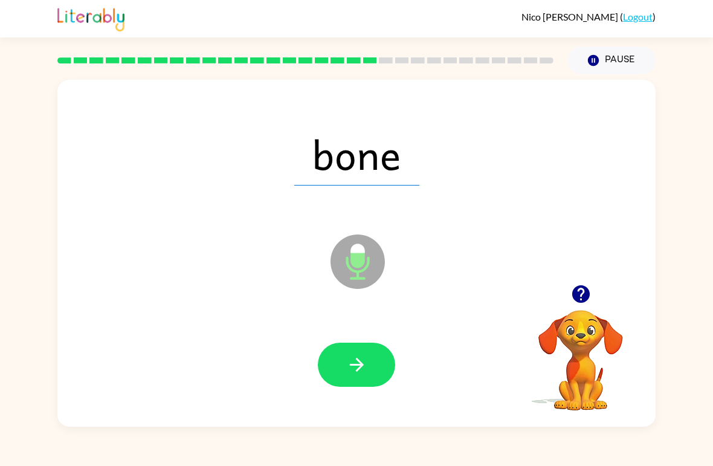
click at [349, 355] on icon "button" at bounding box center [356, 364] width 21 height 21
click at [357, 361] on icon "button" at bounding box center [356, 365] width 14 height 14
click at [355, 364] on icon "button" at bounding box center [356, 364] width 21 height 21
click at [349, 356] on icon "button" at bounding box center [356, 364] width 21 height 21
click at [350, 372] on icon "button" at bounding box center [356, 364] width 21 height 21
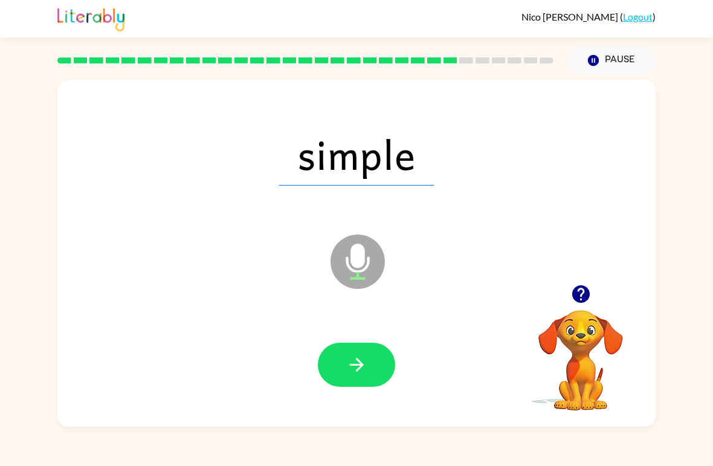
click at [361, 364] on icon "button" at bounding box center [356, 365] width 14 height 14
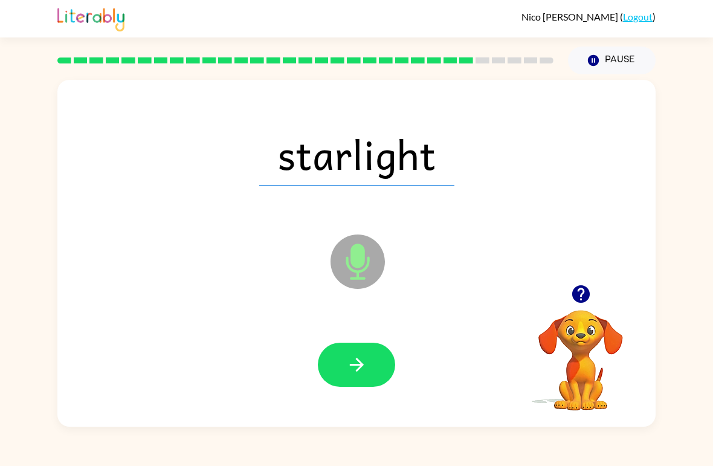
click at [349, 361] on icon "button" at bounding box center [356, 364] width 21 height 21
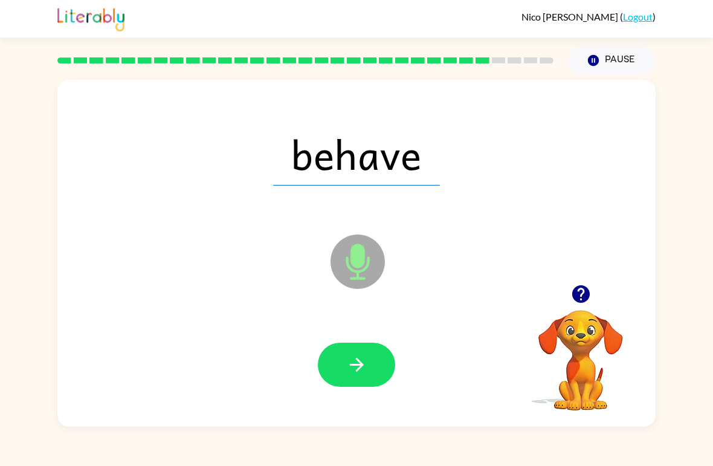
click at [344, 368] on button "button" at bounding box center [356, 364] width 77 height 44
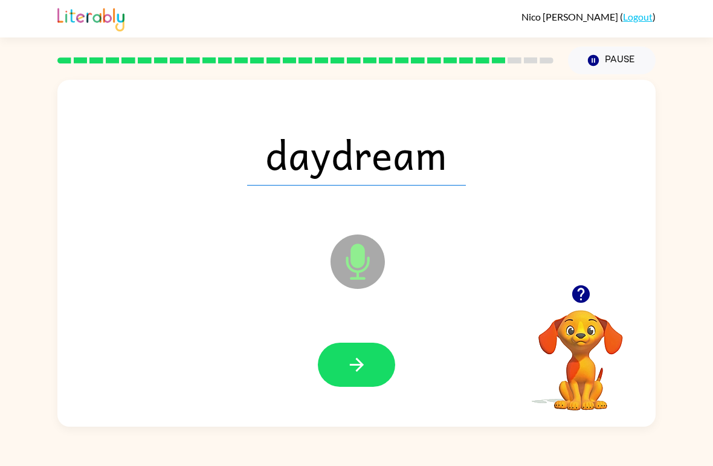
click at [353, 360] on icon "button" at bounding box center [356, 364] width 21 height 21
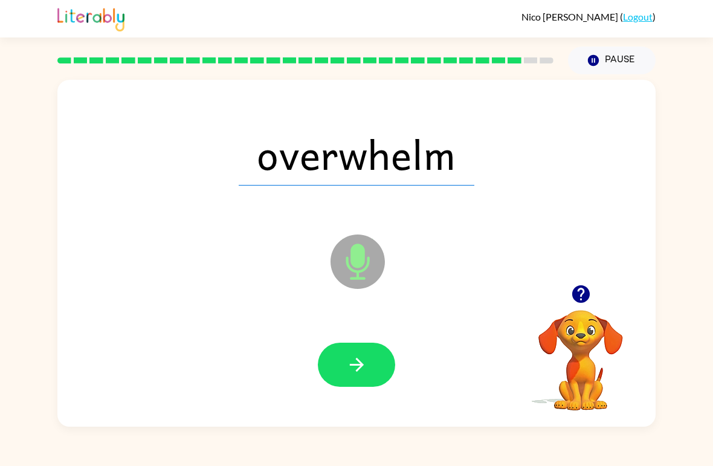
click at [355, 367] on icon "button" at bounding box center [356, 364] width 21 height 21
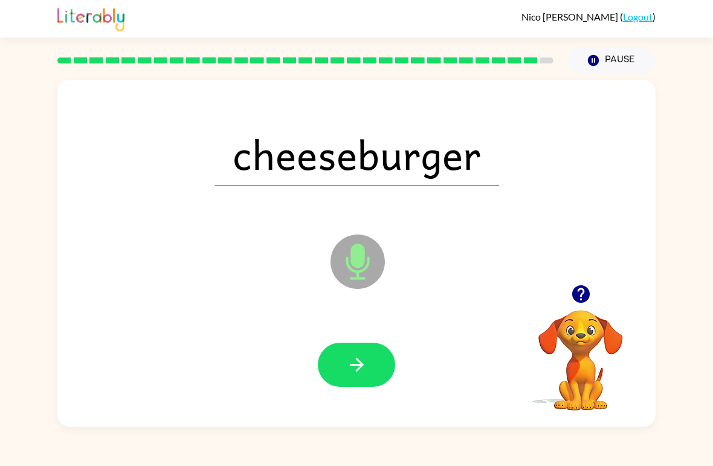
click at [347, 375] on icon "button" at bounding box center [356, 364] width 21 height 21
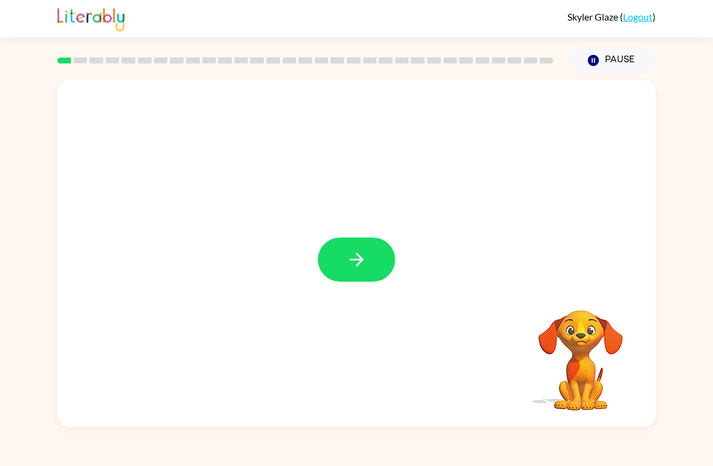
click at [373, 248] on button "button" at bounding box center [356, 259] width 77 height 44
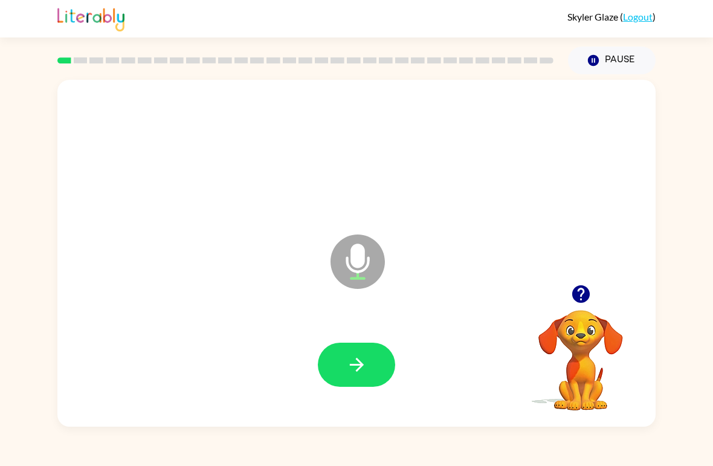
click at [380, 371] on button "button" at bounding box center [356, 364] width 77 height 44
click at [369, 314] on icon "Microphone The Microphone is here when it is your turn to talk" at bounding box center [417, 276] width 181 height 91
click at [359, 353] on button "button" at bounding box center [356, 364] width 77 height 44
click at [370, 356] on button "button" at bounding box center [356, 364] width 77 height 44
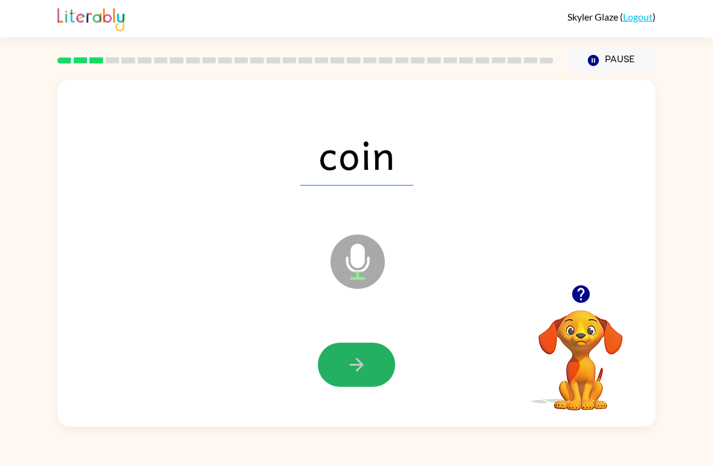
click at [363, 368] on icon "button" at bounding box center [356, 364] width 21 height 21
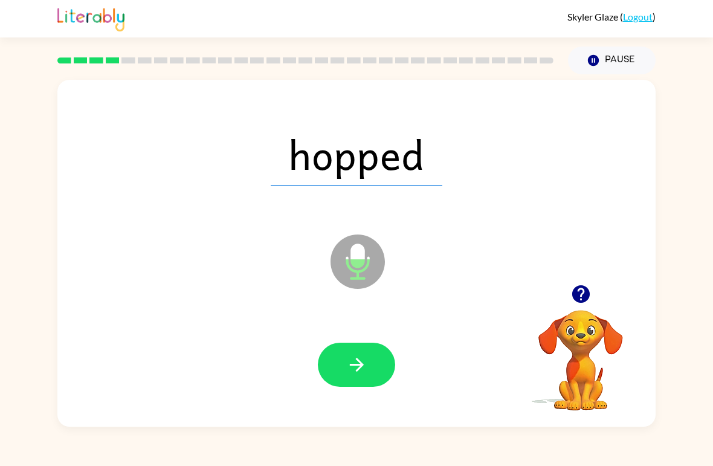
click at [372, 374] on button "button" at bounding box center [356, 364] width 77 height 44
click at [375, 362] on button "button" at bounding box center [356, 364] width 77 height 44
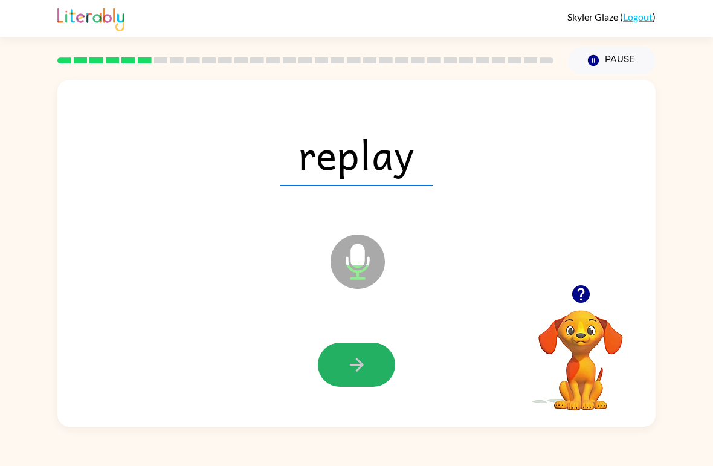
click at [370, 348] on button "button" at bounding box center [356, 364] width 77 height 44
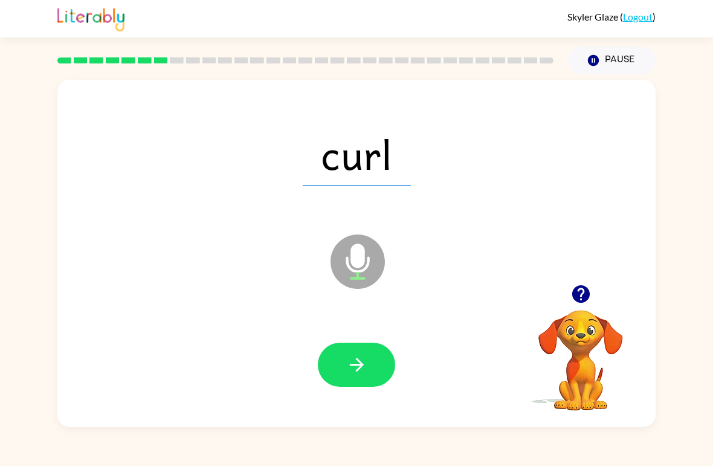
click at [373, 368] on button "button" at bounding box center [356, 364] width 77 height 44
click at [368, 374] on button "button" at bounding box center [356, 364] width 77 height 44
click at [382, 355] on button "button" at bounding box center [356, 364] width 77 height 44
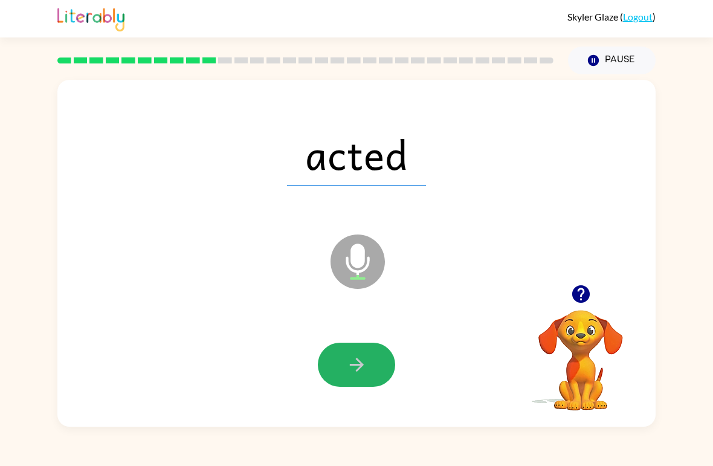
click at [364, 367] on icon "button" at bounding box center [356, 364] width 21 height 21
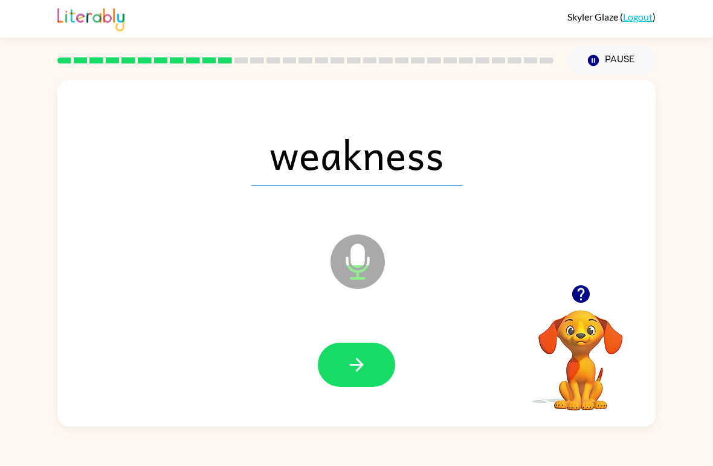
click at [374, 358] on button "button" at bounding box center [356, 364] width 77 height 44
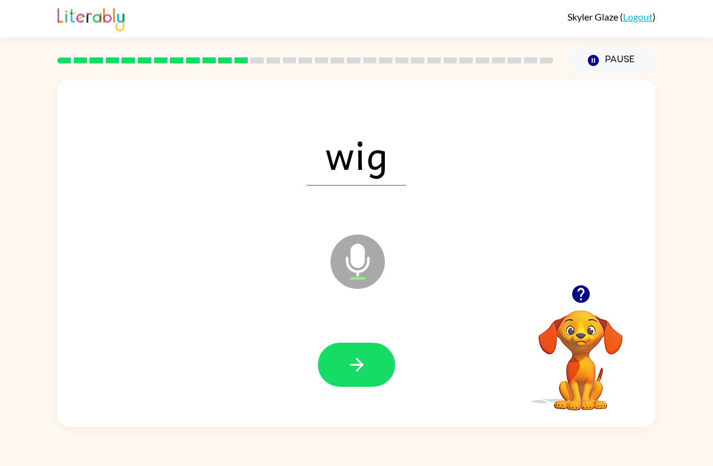
click at [371, 363] on button "button" at bounding box center [356, 364] width 77 height 44
click at [373, 346] on button "button" at bounding box center [356, 364] width 77 height 44
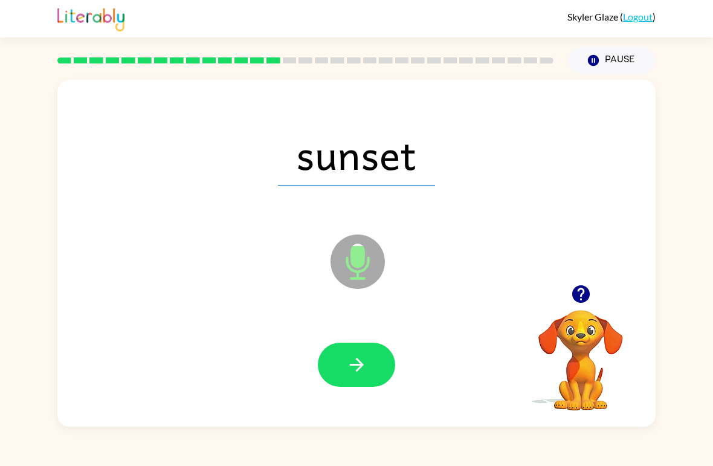
click at [362, 365] on icon "button" at bounding box center [356, 365] width 14 height 14
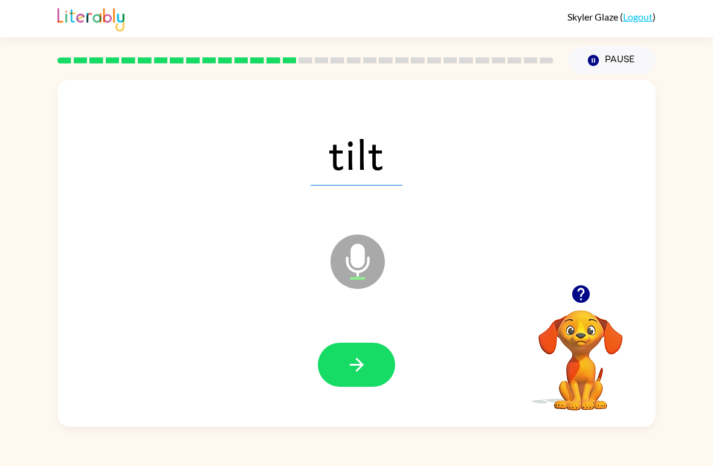
click at [387, 370] on button "button" at bounding box center [356, 364] width 77 height 44
click at [381, 385] on button "button" at bounding box center [356, 364] width 77 height 44
click at [373, 349] on button "button" at bounding box center [356, 364] width 77 height 44
click at [377, 356] on button "button" at bounding box center [356, 364] width 77 height 44
click at [338, 376] on button "button" at bounding box center [356, 364] width 77 height 44
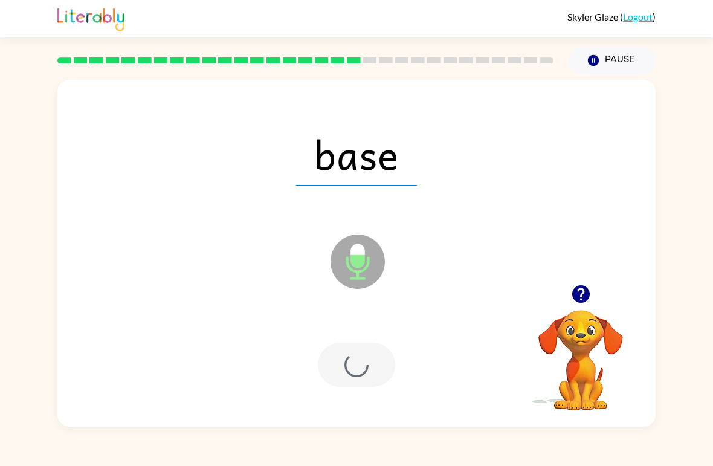
click at [338, 376] on div at bounding box center [356, 364] width 77 height 44
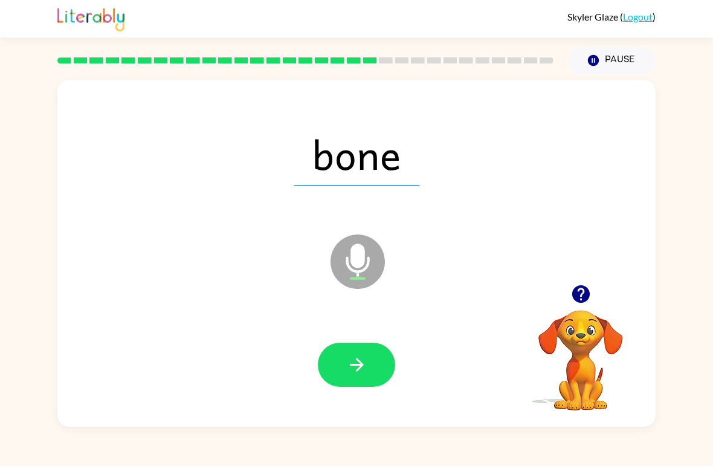
click at [371, 359] on button "button" at bounding box center [356, 364] width 77 height 44
click at [357, 350] on button "button" at bounding box center [356, 364] width 77 height 44
click at [364, 335] on div at bounding box center [356, 365] width 574 height 100
click at [342, 363] on button "button" at bounding box center [356, 364] width 77 height 44
click at [341, 353] on button "button" at bounding box center [356, 364] width 77 height 44
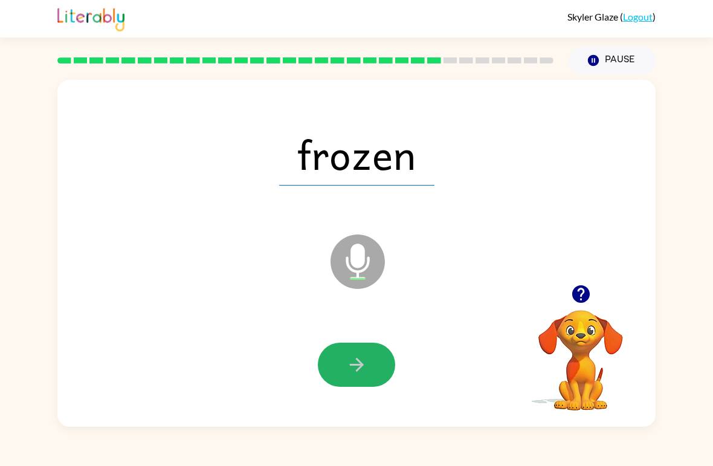
click at [361, 367] on icon "button" at bounding box center [356, 365] width 14 height 14
click at [356, 364] on icon "button" at bounding box center [356, 364] width 21 height 21
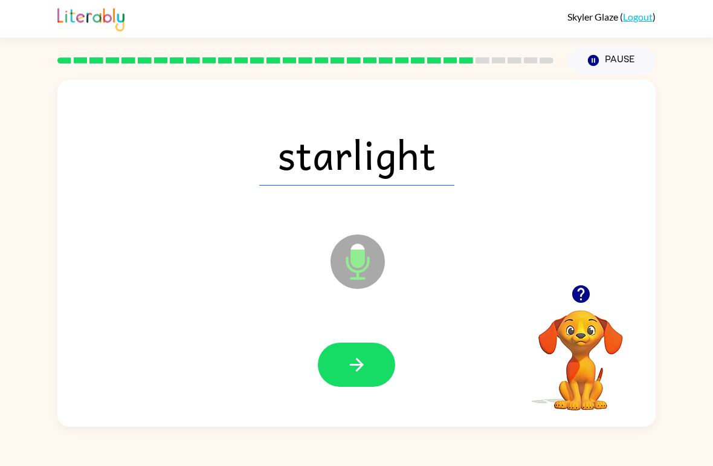
click at [375, 338] on div at bounding box center [356, 365] width 574 height 100
click at [354, 375] on icon "button" at bounding box center [356, 364] width 21 height 21
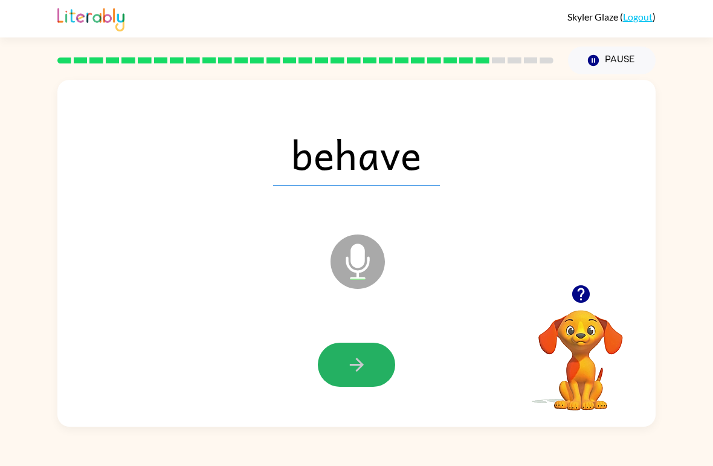
click at [368, 358] on button "button" at bounding box center [356, 364] width 77 height 44
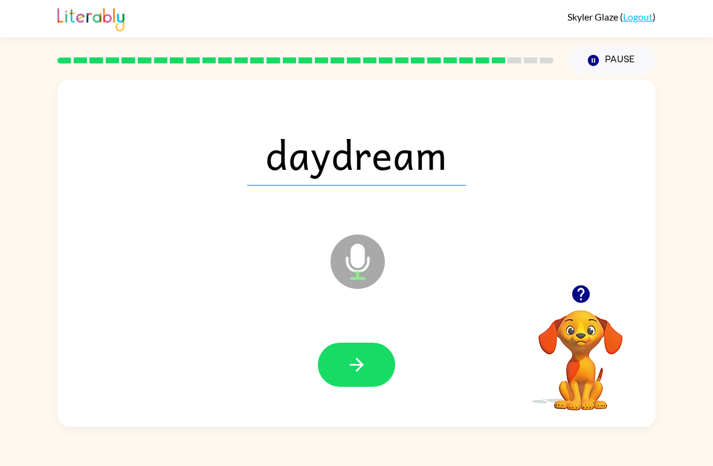
click at [362, 359] on icon "button" at bounding box center [356, 364] width 21 height 21
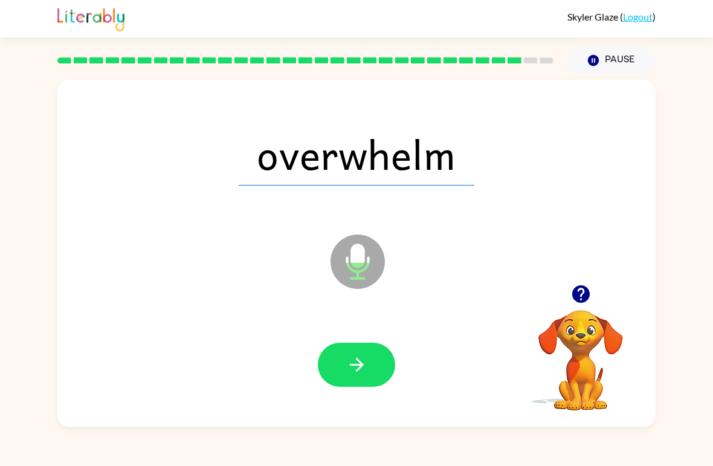
click at [384, 367] on button "button" at bounding box center [356, 364] width 77 height 44
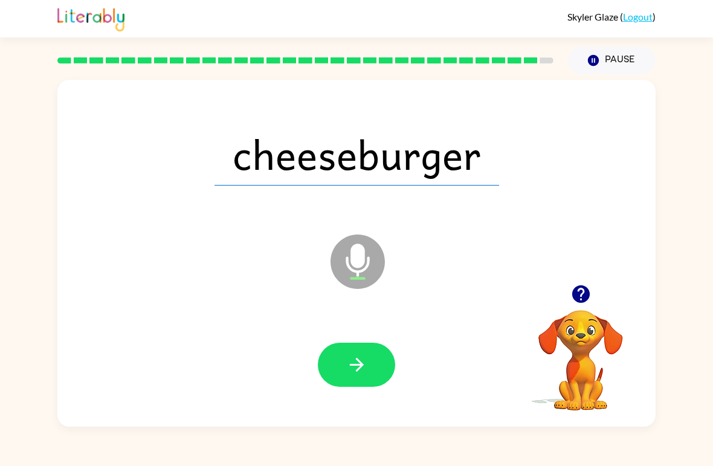
click at [347, 365] on icon "button" at bounding box center [356, 364] width 21 height 21
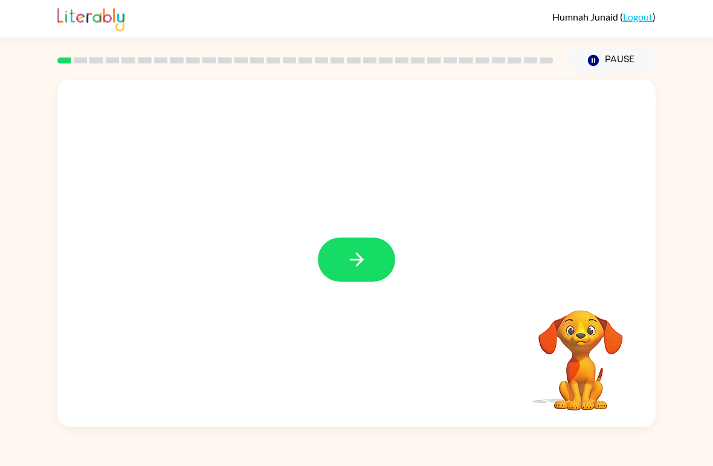
click at [361, 256] on icon "button" at bounding box center [356, 259] width 21 height 21
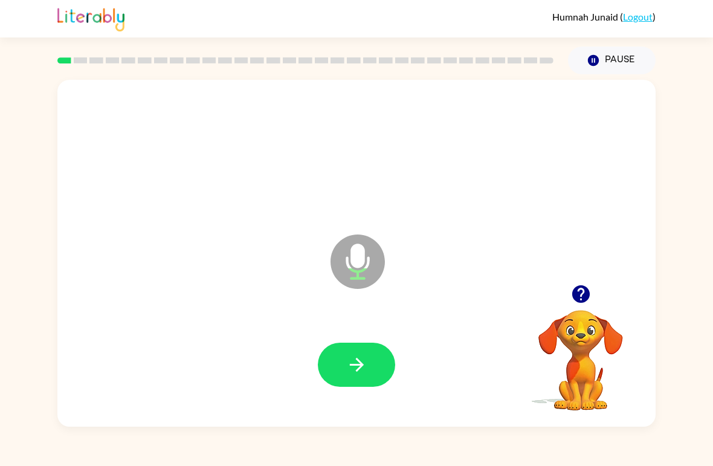
click at [358, 353] on button "button" at bounding box center [356, 364] width 77 height 44
click at [365, 366] on icon "button" at bounding box center [356, 364] width 21 height 21
click at [363, 363] on icon "button" at bounding box center [356, 364] width 21 height 21
click at [365, 362] on icon "button" at bounding box center [356, 364] width 21 height 21
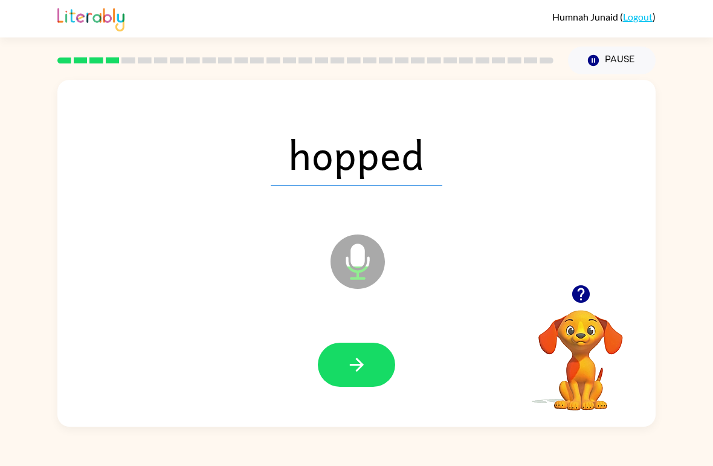
click at [364, 362] on icon "button" at bounding box center [356, 364] width 21 height 21
click at [370, 358] on button "button" at bounding box center [356, 364] width 77 height 44
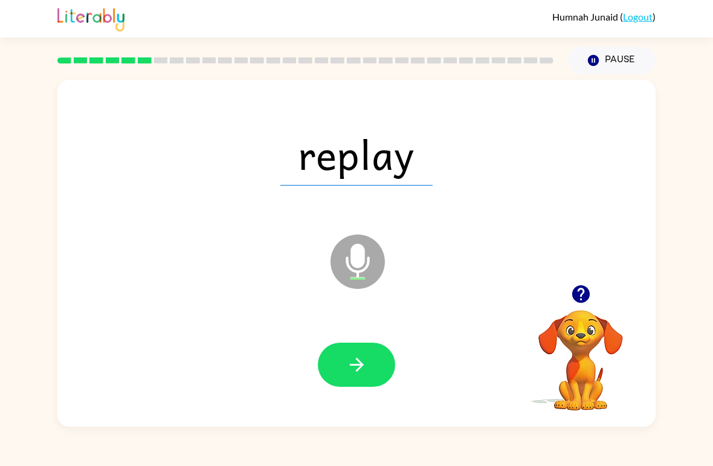
click at [359, 365] on icon "button" at bounding box center [356, 365] width 14 height 14
click at [362, 367] on icon "button" at bounding box center [356, 364] width 21 height 21
click at [367, 358] on icon "button" at bounding box center [356, 364] width 21 height 21
click at [374, 356] on button "button" at bounding box center [356, 364] width 77 height 44
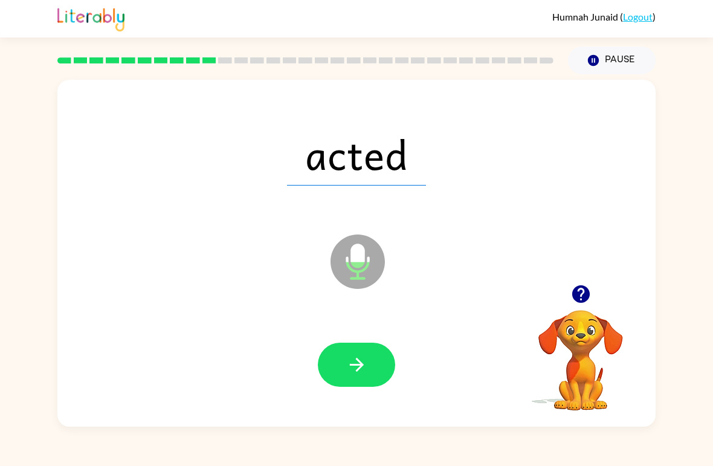
click at [361, 369] on icon "button" at bounding box center [356, 364] width 21 height 21
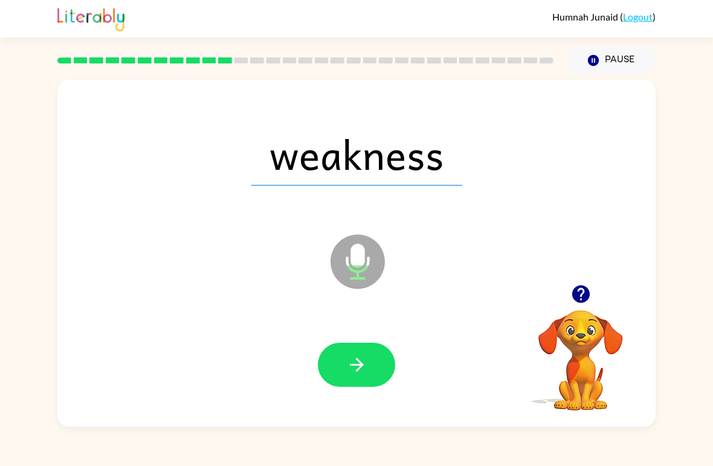
click at [371, 362] on button "button" at bounding box center [356, 364] width 77 height 44
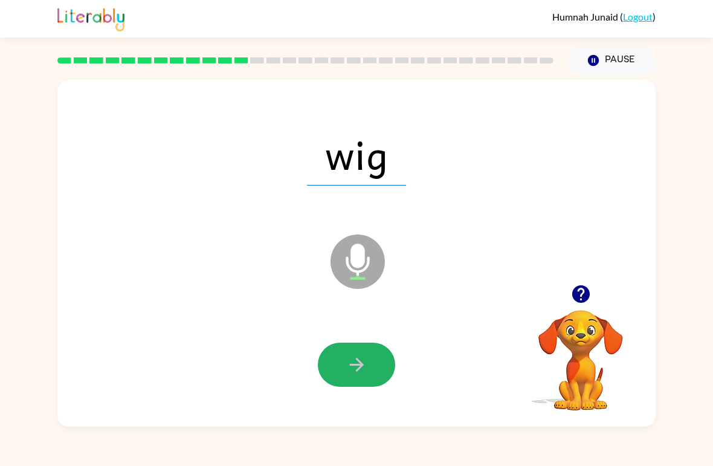
click at [362, 363] on icon "button" at bounding box center [356, 364] width 21 height 21
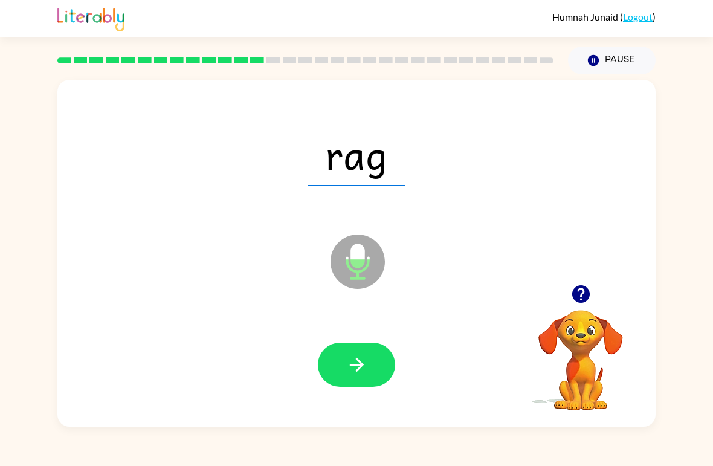
click at [364, 370] on icon "button" at bounding box center [356, 364] width 21 height 21
click at [364, 367] on icon "button" at bounding box center [356, 364] width 21 height 21
click at [368, 365] on button "button" at bounding box center [356, 364] width 77 height 44
click at [372, 355] on button "button" at bounding box center [356, 364] width 77 height 44
click at [374, 361] on button "button" at bounding box center [356, 364] width 77 height 44
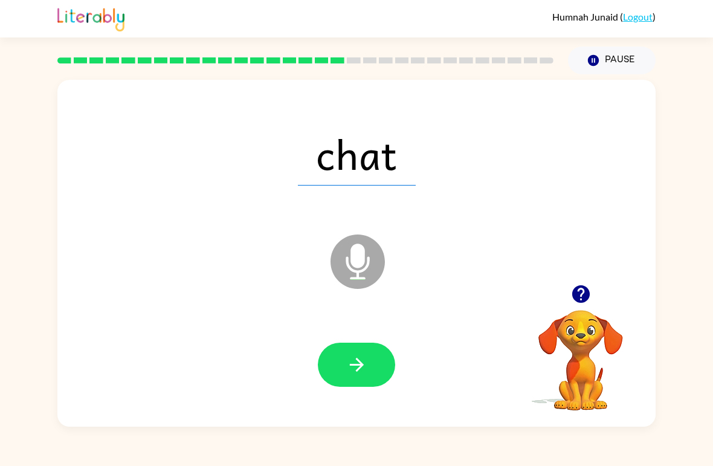
click at [374, 378] on button "button" at bounding box center [356, 364] width 77 height 44
click at [373, 365] on button "button" at bounding box center [356, 364] width 77 height 44
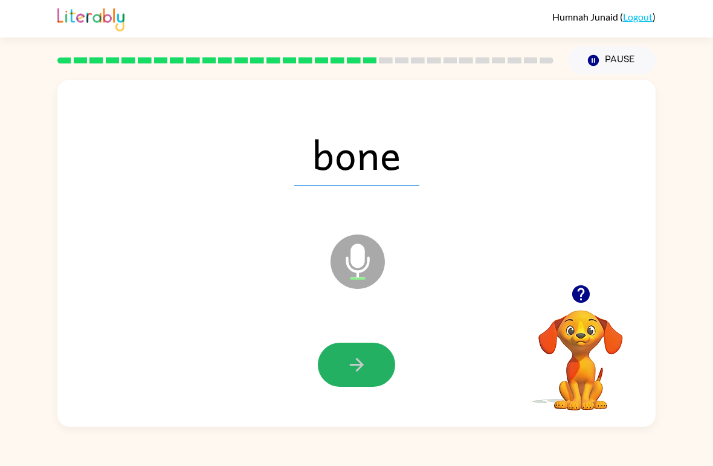
click at [373, 364] on button "button" at bounding box center [356, 364] width 77 height 44
click at [360, 361] on icon "button" at bounding box center [356, 364] width 21 height 21
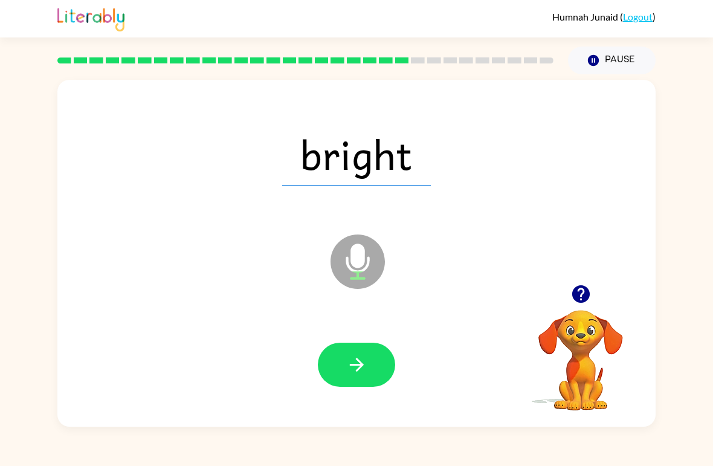
click at [367, 364] on icon "button" at bounding box center [356, 364] width 21 height 21
click at [364, 363] on icon "button" at bounding box center [356, 364] width 21 height 21
click at [367, 358] on icon "button" at bounding box center [356, 364] width 21 height 21
click at [367, 363] on icon "button" at bounding box center [356, 364] width 21 height 21
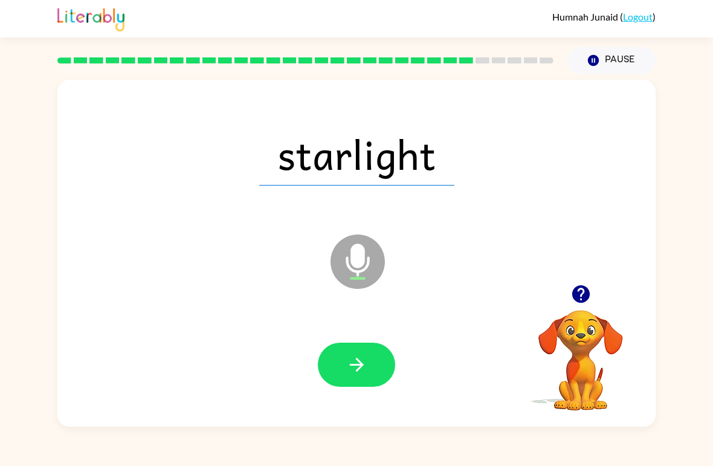
click at [370, 348] on button "button" at bounding box center [356, 364] width 77 height 44
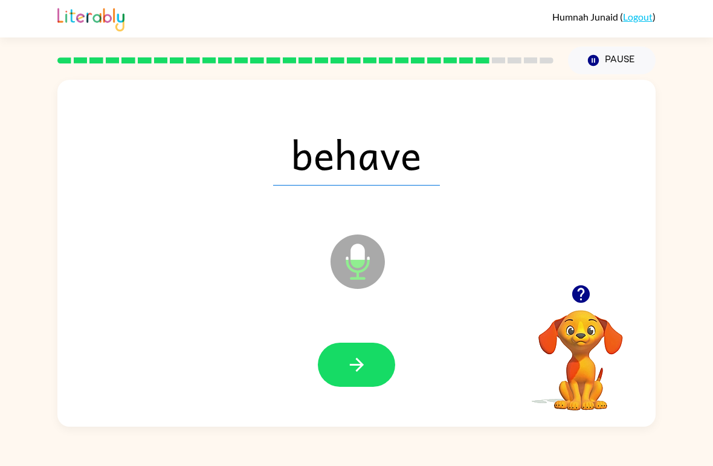
click at [381, 361] on button "button" at bounding box center [356, 364] width 77 height 44
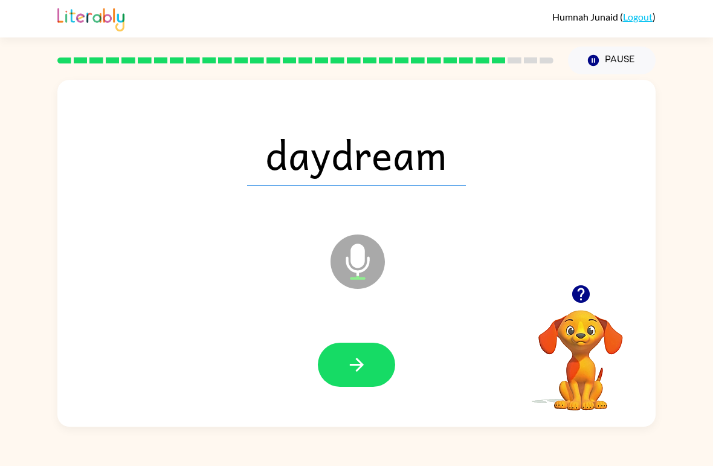
click at [364, 359] on icon "button" at bounding box center [356, 364] width 21 height 21
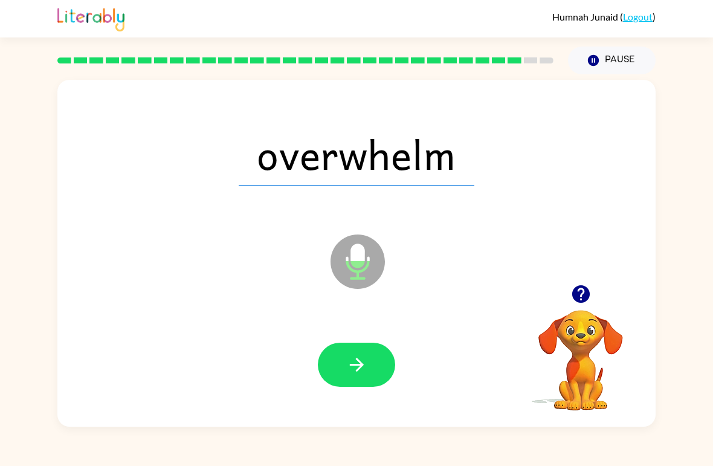
click at [364, 360] on icon "button" at bounding box center [356, 364] width 21 height 21
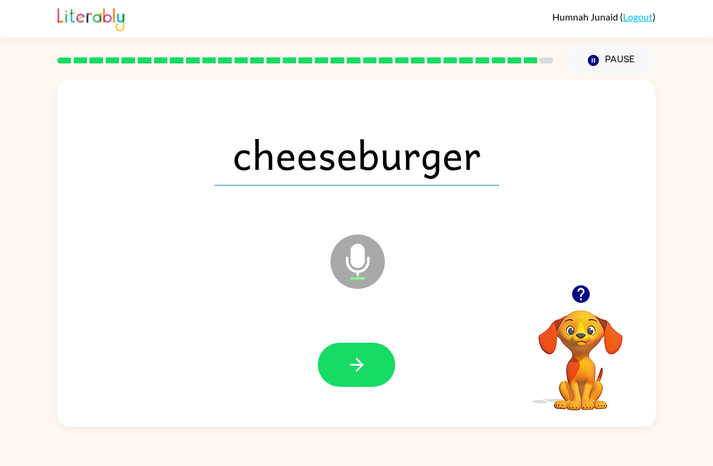
click at [358, 363] on icon "button" at bounding box center [356, 364] width 21 height 21
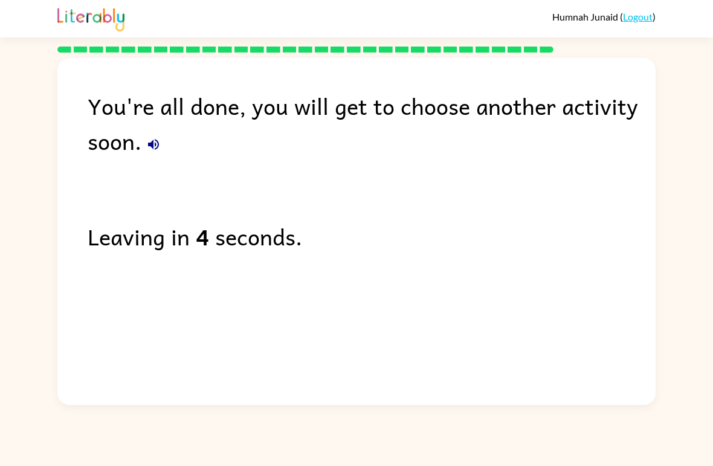
click at [332, 398] on div "You're all done, you will get to choose another activity soon. Leaving in 4 sec…" at bounding box center [356, 228] width 598 height 341
